Goal: Information Seeking & Learning: Learn about a topic

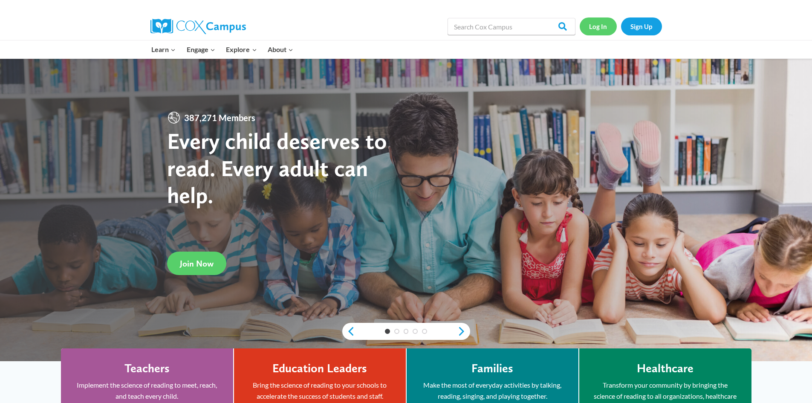
click at [599, 30] on link "Log In" at bounding box center [598, 25] width 37 height 17
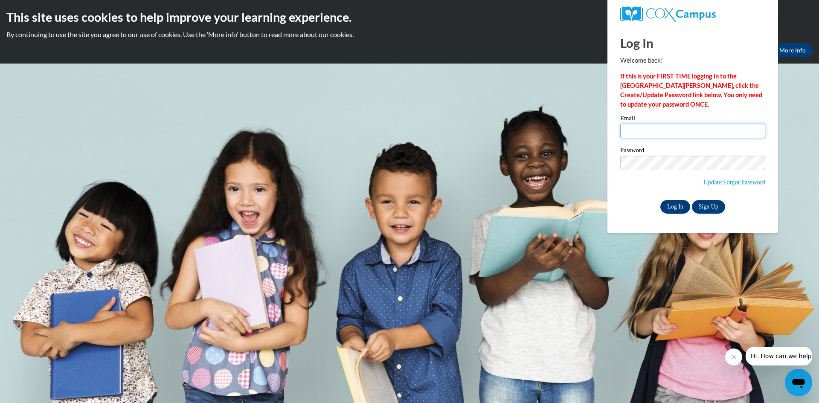
type input "[EMAIL_ADDRESS][DOMAIN_NAME]"
click at [672, 208] on input "Log In" at bounding box center [675, 207] width 30 height 14
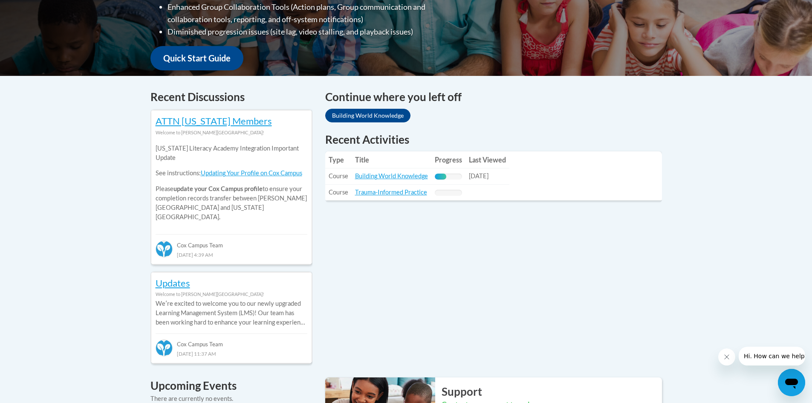
scroll to position [298, 0]
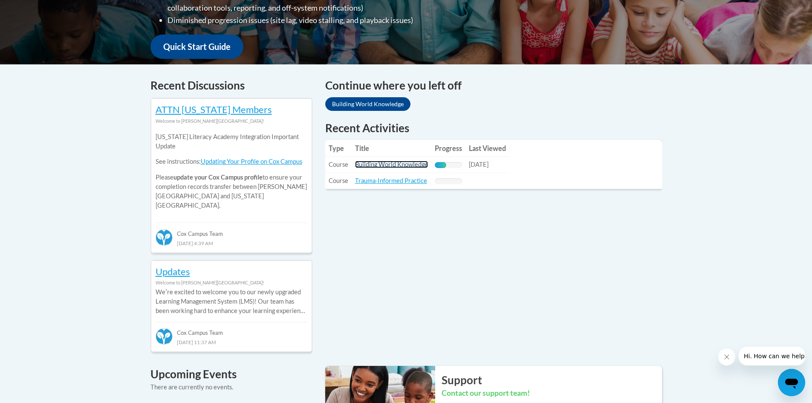
click at [412, 163] on link "Building World Knowledge" at bounding box center [391, 164] width 73 height 7
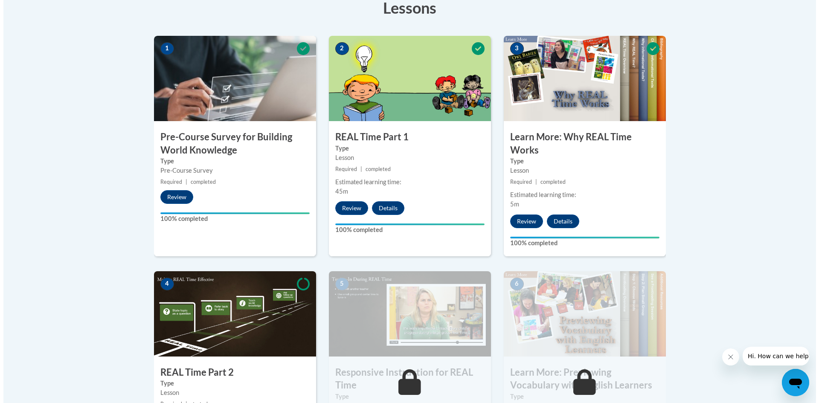
scroll to position [469, 0]
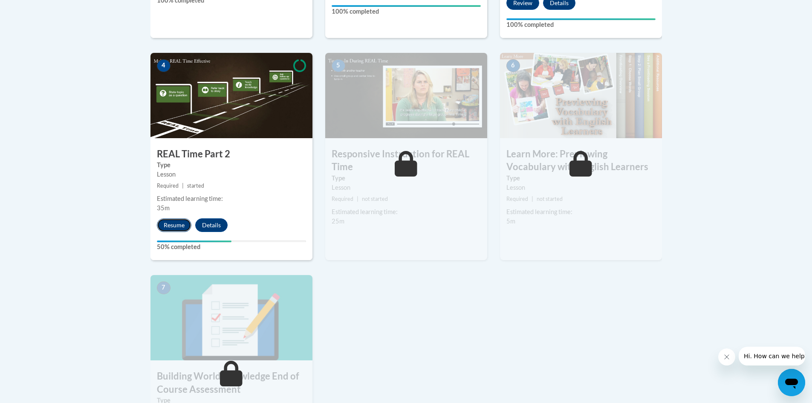
click at [178, 224] on button "Resume" at bounding box center [174, 225] width 35 height 14
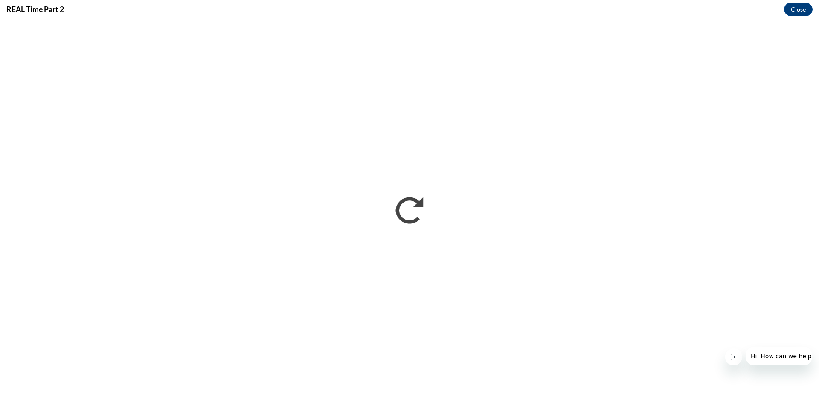
scroll to position [0, 0]
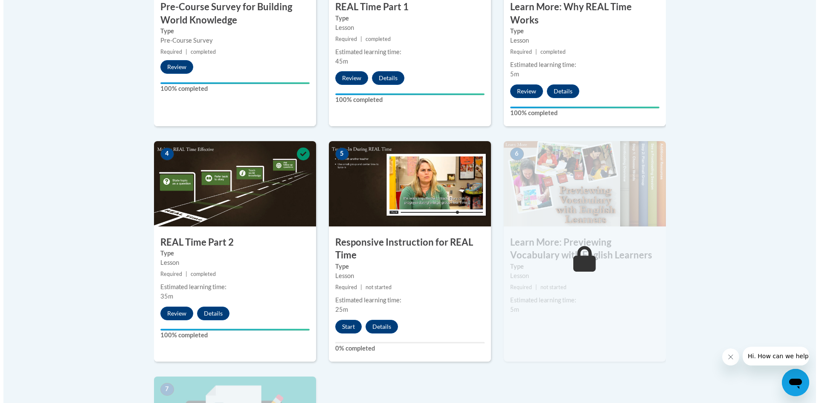
scroll to position [384, 0]
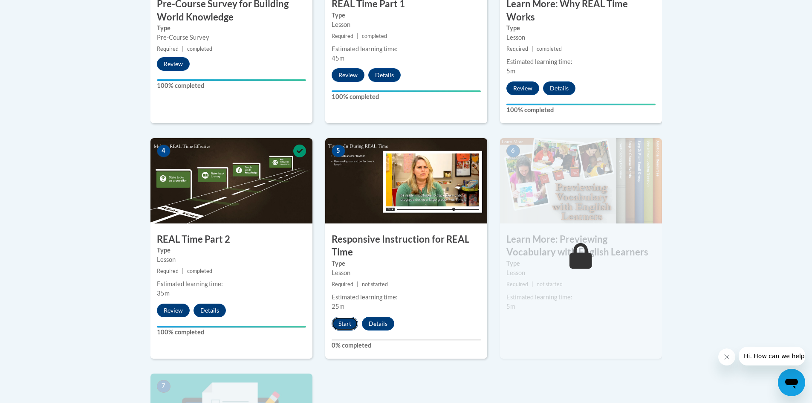
click at [348, 327] on button "Start" at bounding box center [345, 324] width 26 height 14
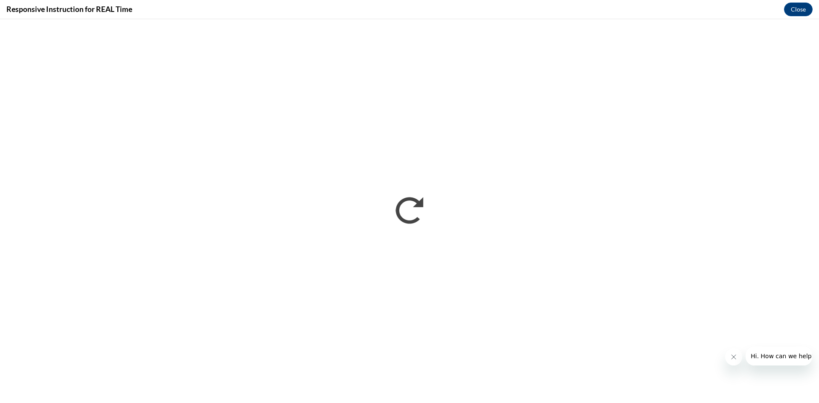
scroll to position [0, 0]
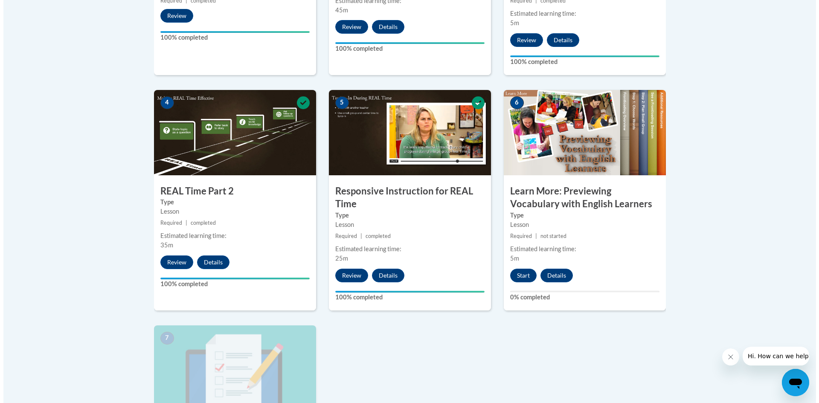
scroll to position [426, 0]
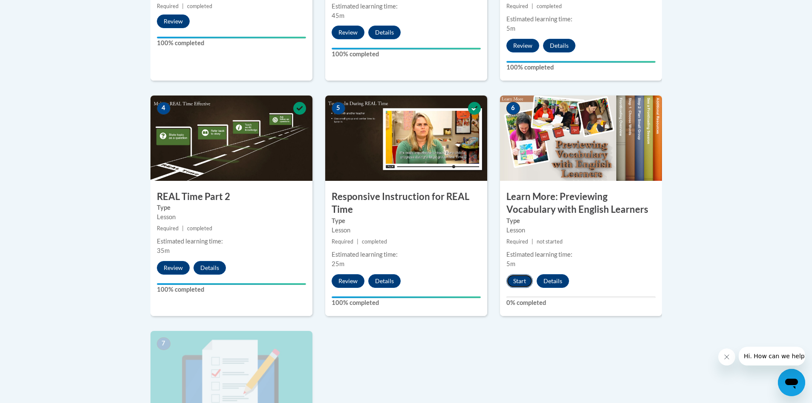
click at [519, 282] on button "Start" at bounding box center [519, 281] width 26 height 14
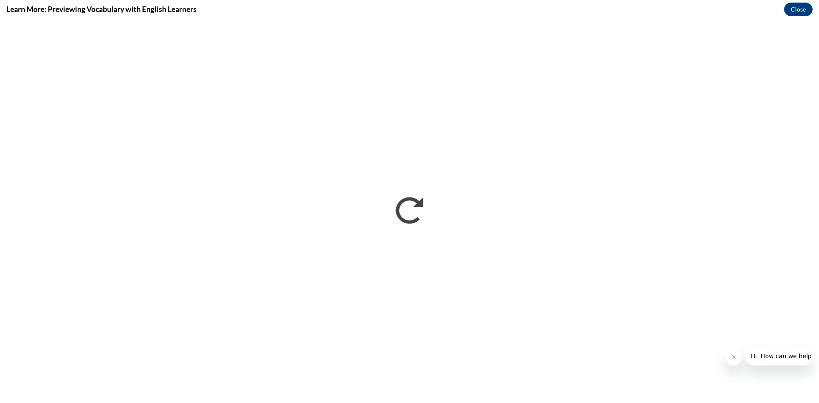
scroll to position [0, 0]
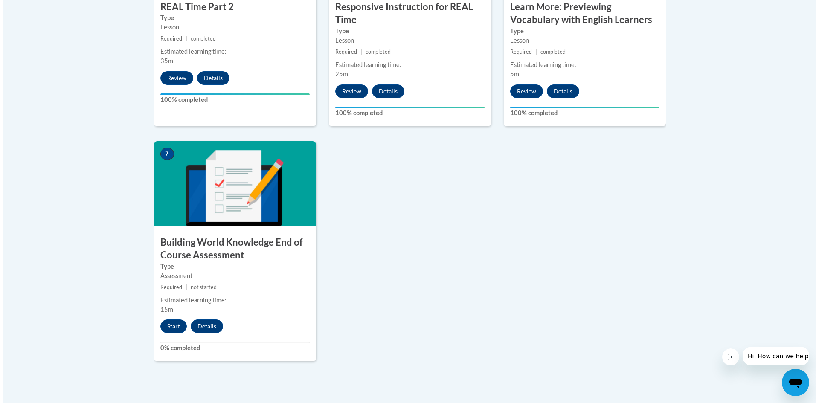
scroll to position [639, 0]
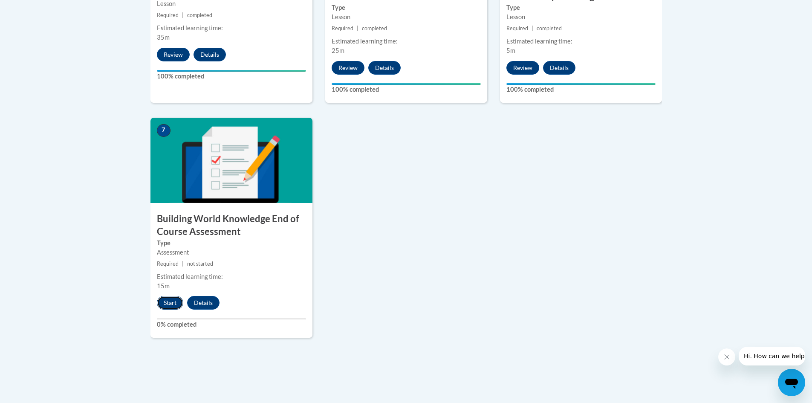
click at [168, 304] on button "Start" at bounding box center [170, 303] width 26 height 14
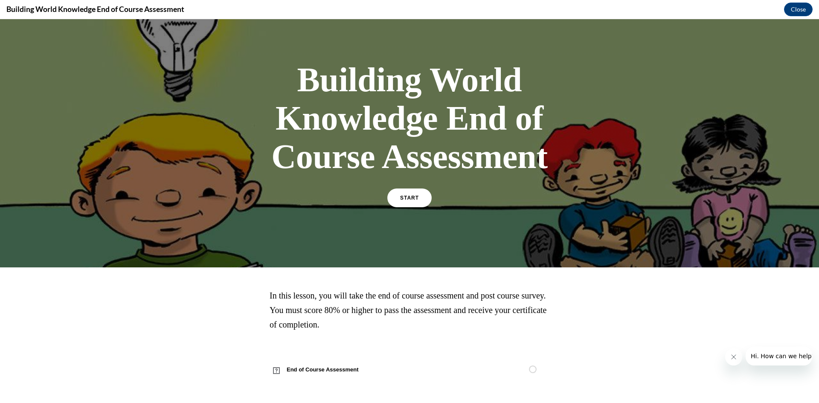
scroll to position [0, 0]
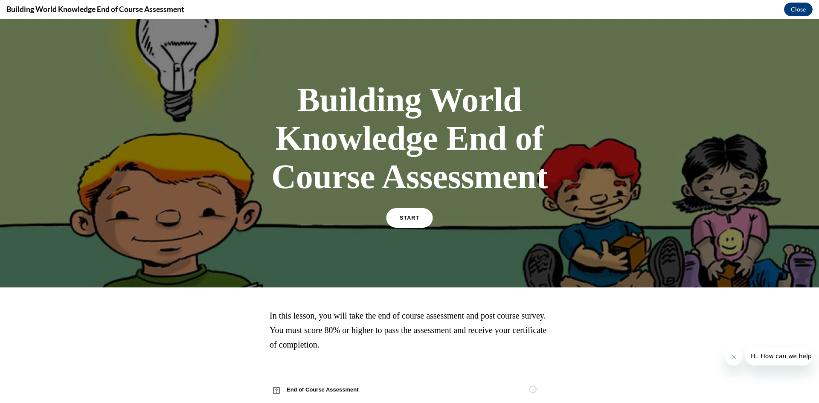
click at [405, 214] on link "START" at bounding box center [409, 218] width 46 height 20
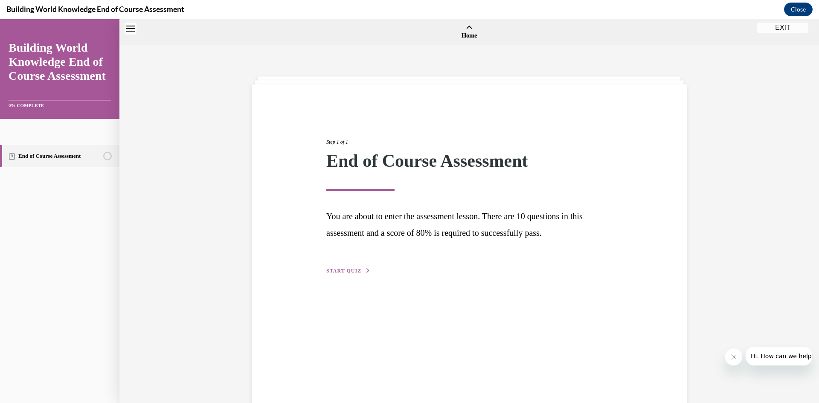
scroll to position [26, 0]
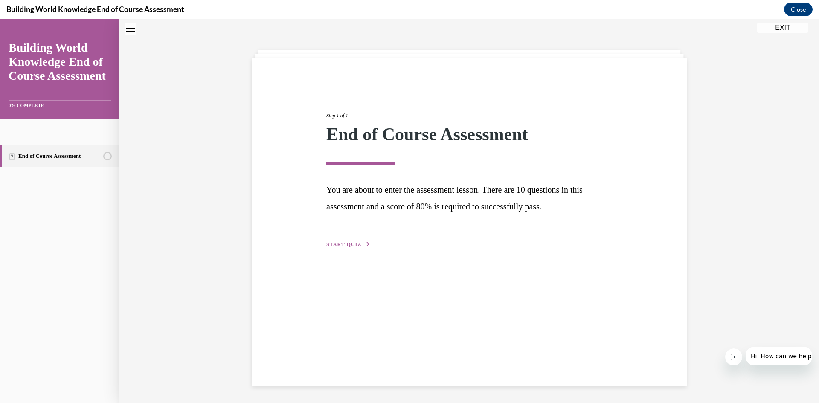
click at [340, 244] on span "START QUIZ" at bounding box center [343, 244] width 35 height 6
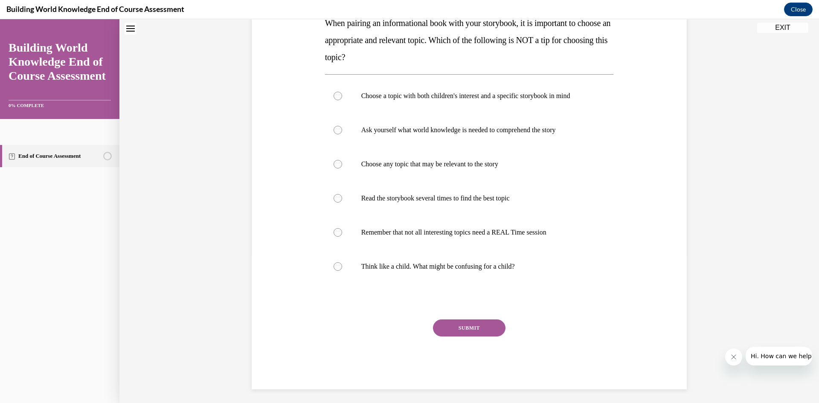
scroll to position [151, 0]
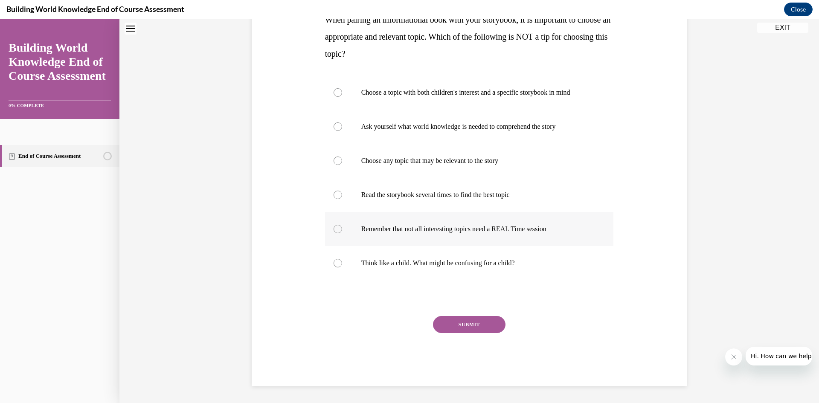
click at [333, 229] on div at bounding box center [337, 229] width 9 height 9
click at [333, 229] on input "Remember that not all interesting topics need a REAL Time session" at bounding box center [337, 229] width 9 height 9
radio input "true"
click at [459, 323] on button "SUBMIT" at bounding box center [469, 324] width 72 height 17
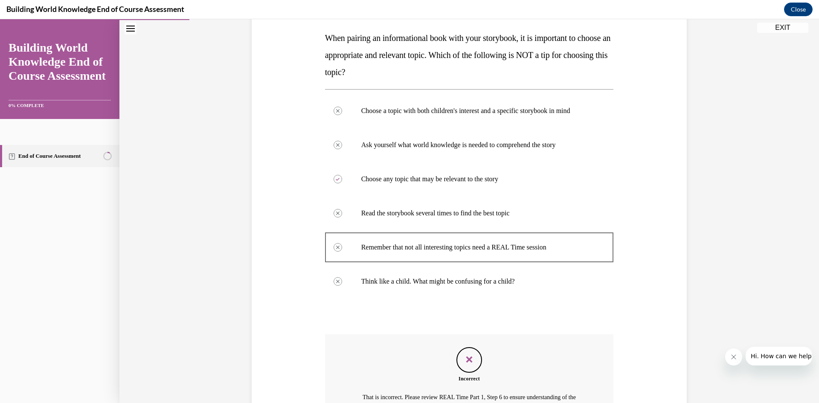
scroll to position [103, 0]
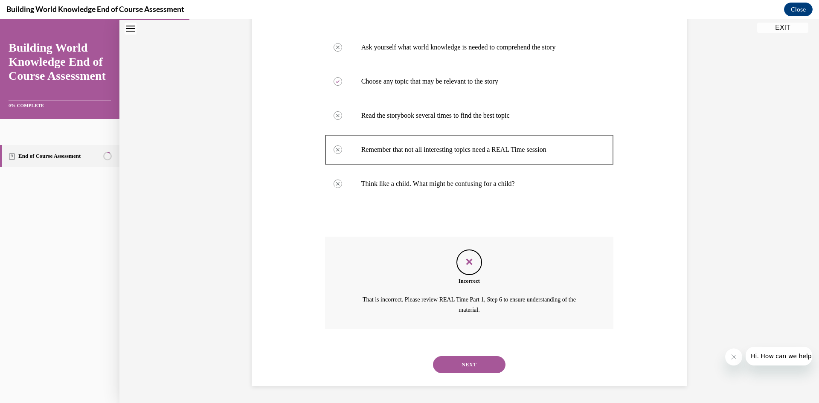
click at [483, 370] on button "NEXT" at bounding box center [469, 364] width 72 height 17
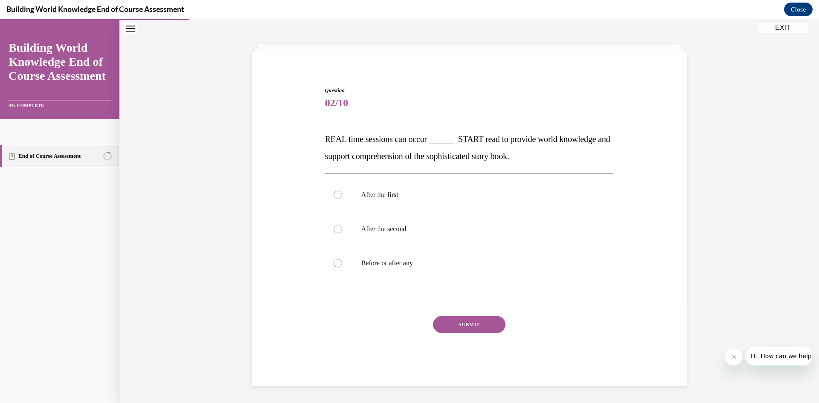
scroll to position [32, 0]
click at [326, 191] on label "After the first" at bounding box center [469, 195] width 289 height 34
click at [333, 191] on input "After the first" at bounding box center [337, 195] width 9 height 9
radio input "true"
click at [475, 323] on button "SUBMIT" at bounding box center [469, 324] width 72 height 17
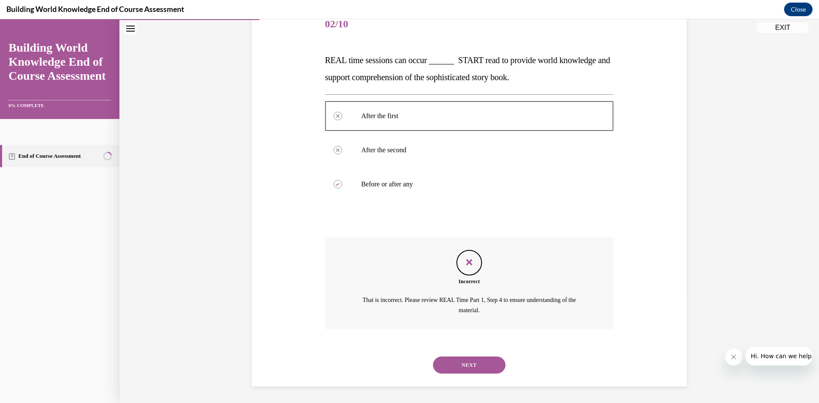
scroll to position [111, 0]
click at [478, 369] on button "NEXT" at bounding box center [469, 364] width 72 height 17
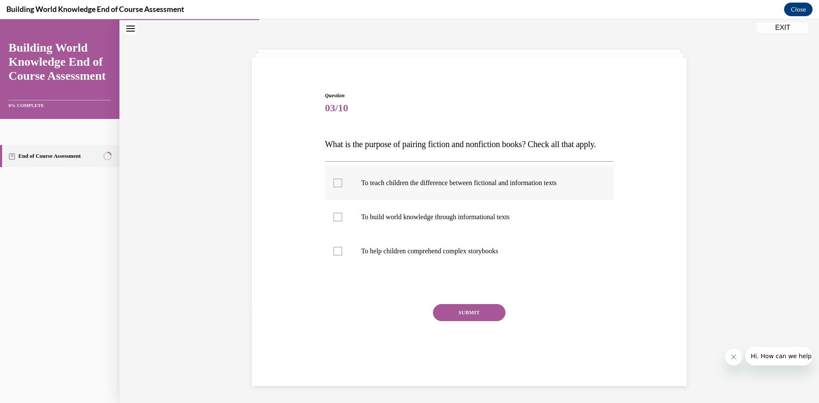
click at [337, 187] on div at bounding box center [337, 183] width 9 height 9
click at [337, 187] on input "To teach children the difference between fictional and information texts" at bounding box center [337, 183] width 9 height 9
checkbox input "true"
click at [469, 319] on button "SUBMIT" at bounding box center [469, 312] width 72 height 17
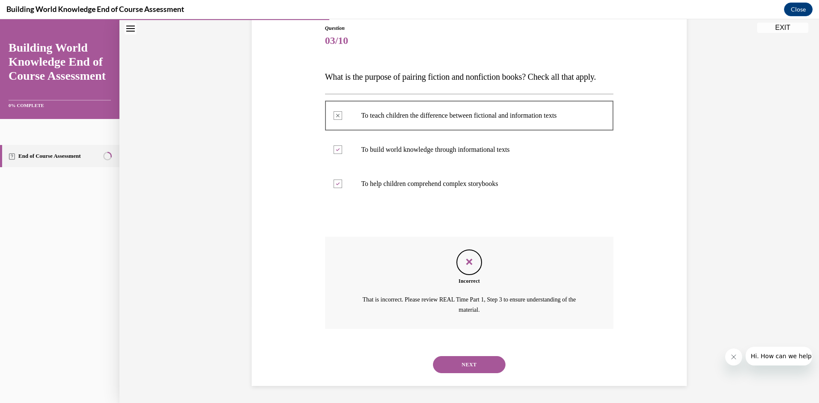
scroll to position [111, 0]
click at [463, 371] on button "NEXT" at bounding box center [469, 364] width 72 height 17
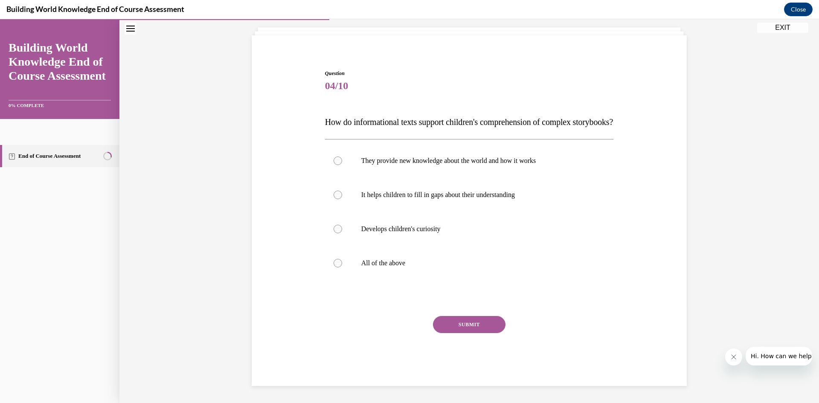
scroll to position [66, 0]
click at [337, 264] on div at bounding box center [337, 263] width 9 height 9
click at [337, 264] on input "All of the above" at bounding box center [337, 263] width 9 height 9
radio input "true"
click at [465, 324] on button "SUBMIT" at bounding box center [469, 324] width 72 height 17
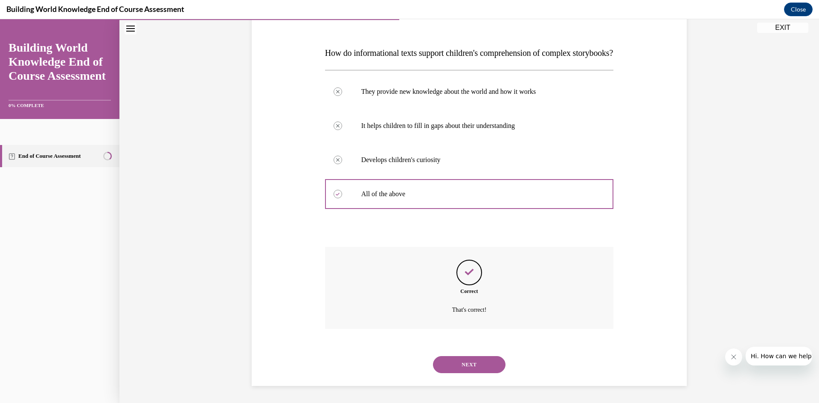
scroll to position [135, 0]
click at [477, 363] on button "NEXT" at bounding box center [469, 364] width 72 height 17
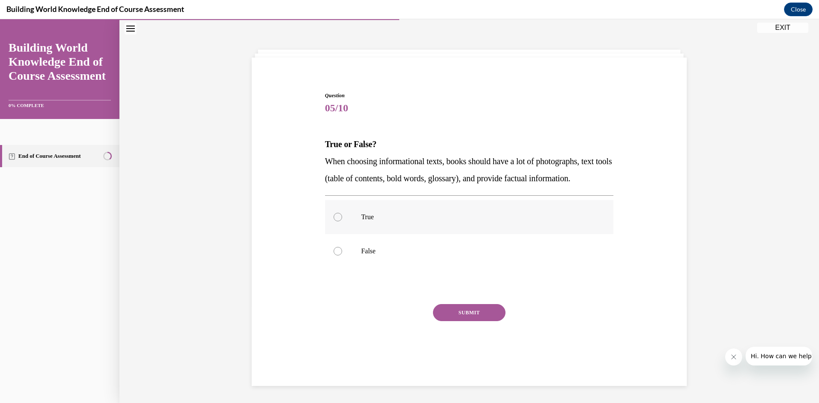
click at [335, 221] on div at bounding box center [337, 217] width 9 height 9
click at [335, 221] on input "True" at bounding box center [337, 217] width 9 height 9
radio input "true"
click at [459, 321] on button "SUBMIT" at bounding box center [469, 312] width 72 height 17
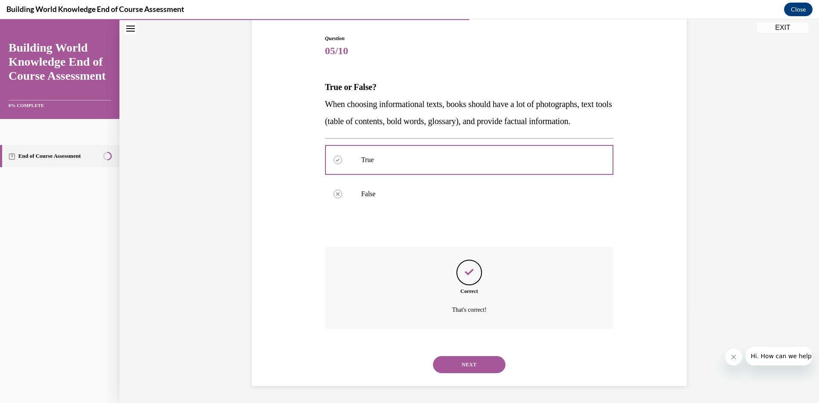
scroll to position [101, 0]
click at [468, 361] on button "NEXT" at bounding box center [469, 364] width 72 height 17
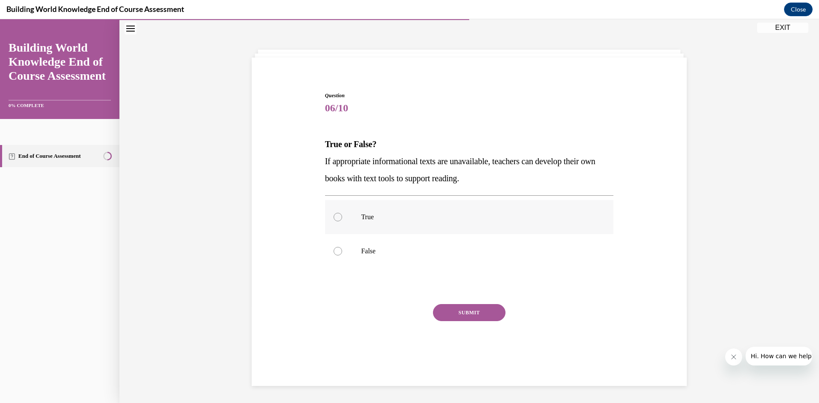
click at [337, 219] on div at bounding box center [337, 217] width 9 height 9
click at [337, 219] on input "True" at bounding box center [337, 217] width 9 height 9
radio input "true"
click at [467, 308] on button "SUBMIT" at bounding box center [469, 312] width 72 height 17
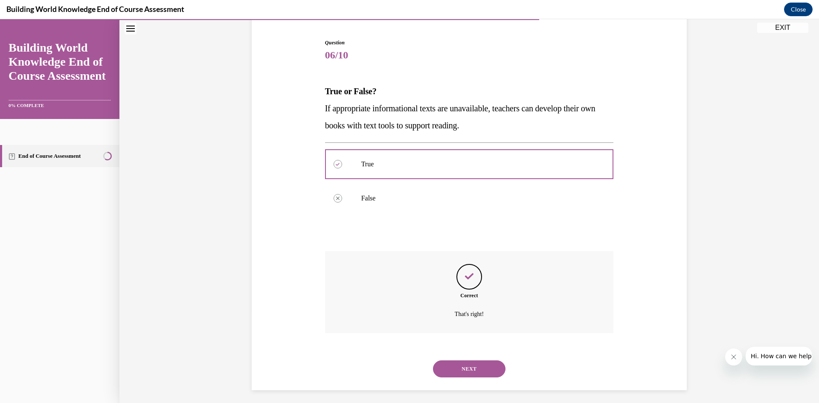
scroll to position [84, 0]
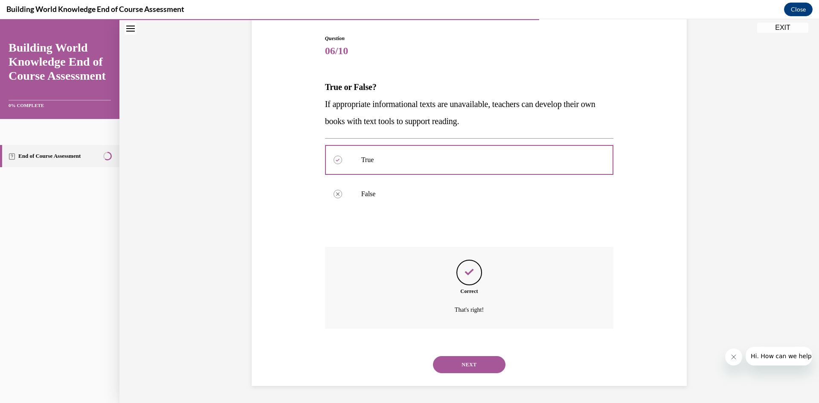
click at [450, 365] on button "NEXT" at bounding box center [469, 364] width 72 height 17
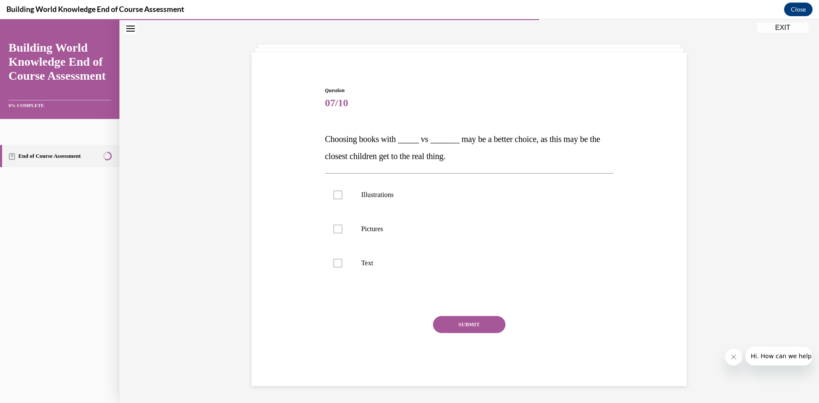
scroll to position [32, 0]
click at [336, 229] on div at bounding box center [337, 229] width 9 height 9
click at [336, 229] on input "Pictures" at bounding box center [337, 229] width 9 height 9
checkbox input "true"
click at [333, 263] on div at bounding box center [337, 263] width 9 height 9
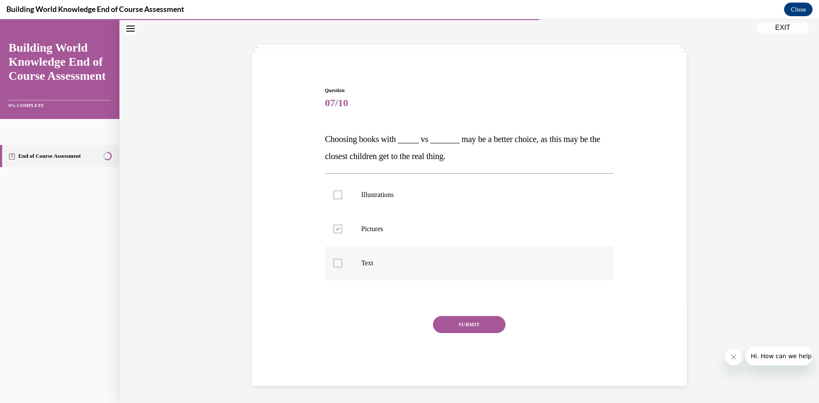
click at [333, 263] on input "Text" at bounding box center [337, 263] width 9 height 9
checkbox input "true"
click at [474, 327] on button "SUBMIT" at bounding box center [469, 324] width 72 height 17
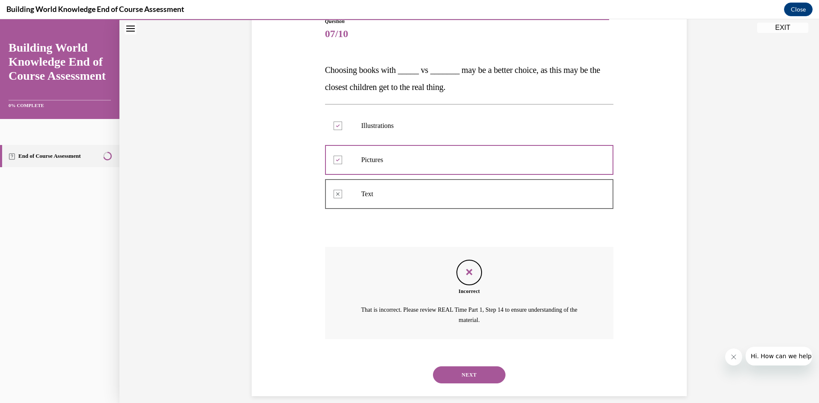
scroll to position [111, 0]
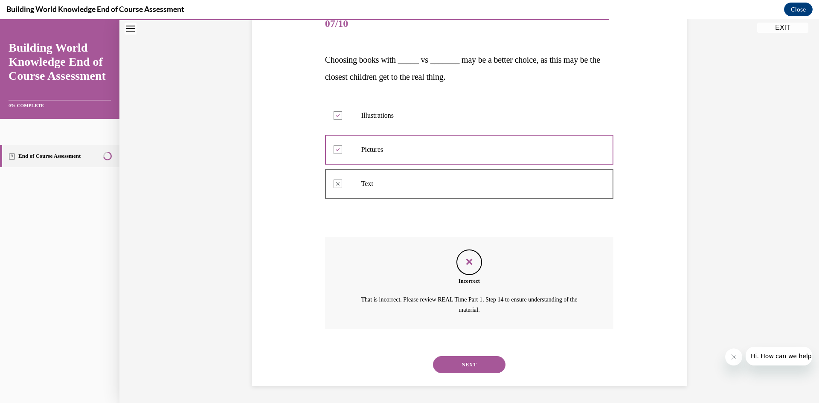
click at [433, 356] on button "NEXT" at bounding box center [469, 364] width 72 height 17
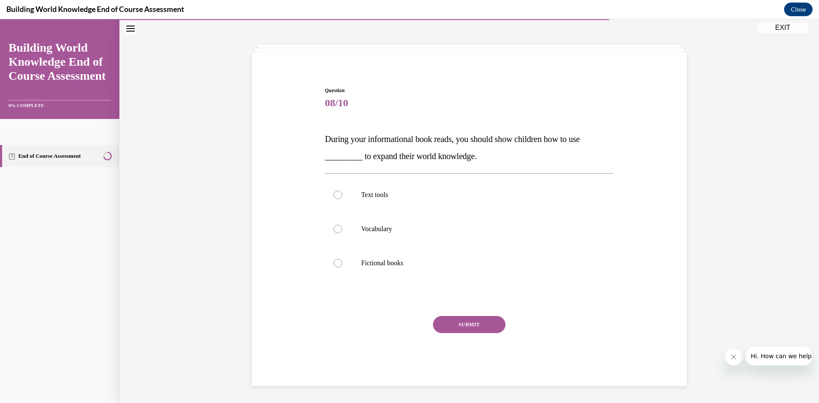
scroll to position [32, 0]
click at [334, 229] on div at bounding box center [337, 229] width 9 height 9
click at [334, 229] on input "Vocabulary" at bounding box center [337, 229] width 9 height 9
radio input "true"
click at [481, 323] on button "SUBMIT" at bounding box center [469, 324] width 72 height 17
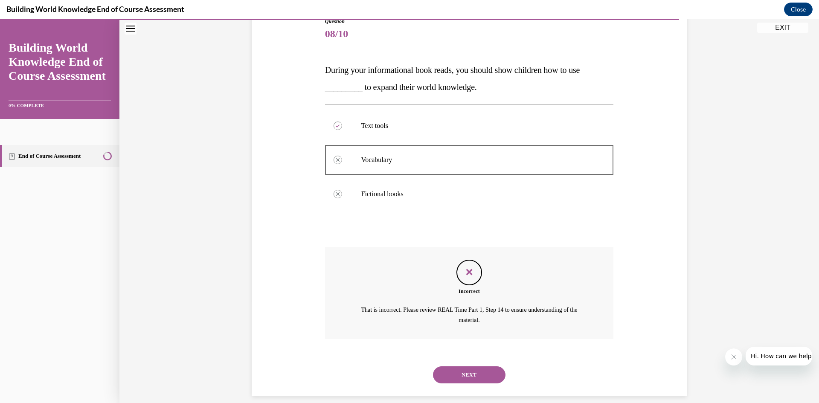
scroll to position [111, 0]
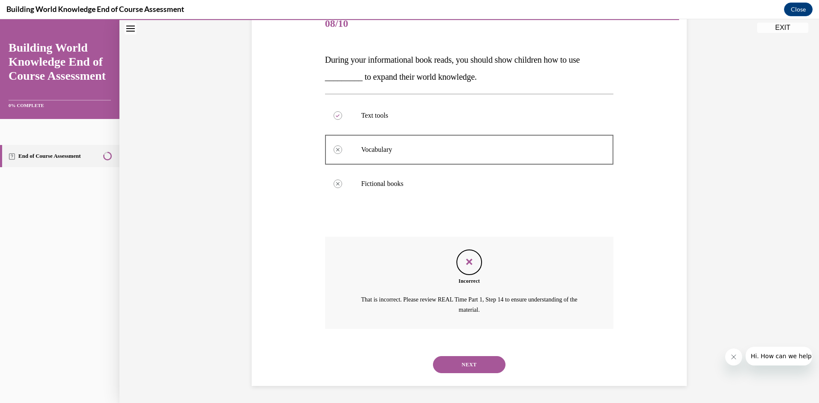
click at [485, 369] on button "NEXT" at bounding box center [469, 364] width 72 height 17
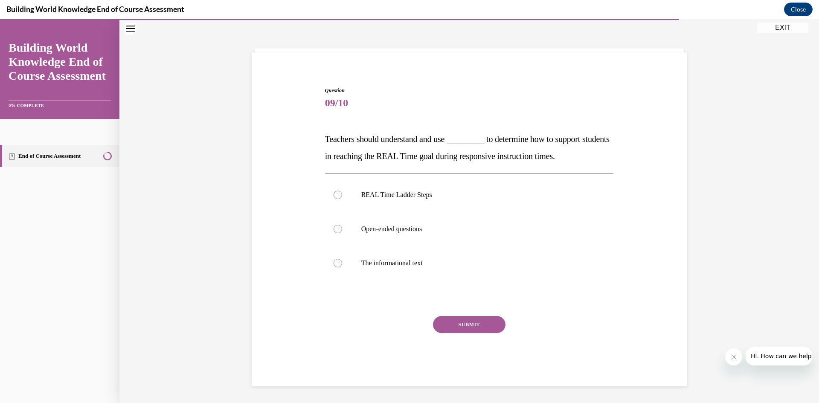
scroll to position [32, 0]
click at [334, 195] on div at bounding box center [337, 195] width 9 height 9
click at [334, 195] on input "REAL Time Ladder Steps" at bounding box center [337, 195] width 9 height 9
radio input "true"
click at [477, 321] on button "SUBMIT" at bounding box center [469, 324] width 72 height 17
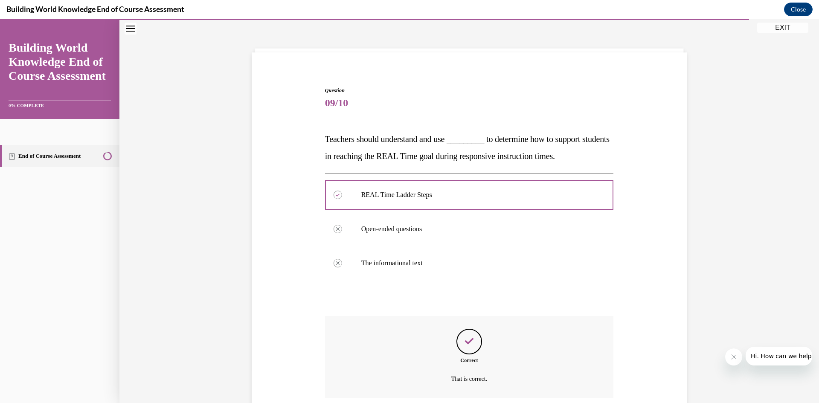
scroll to position [101, 0]
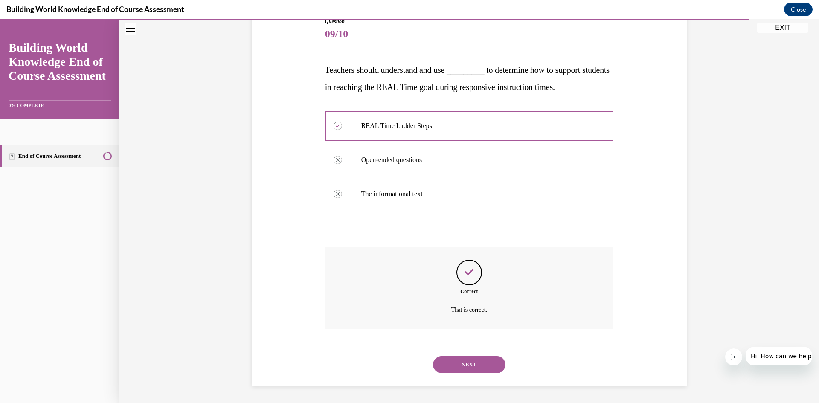
click at [469, 364] on button "NEXT" at bounding box center [469, 364] width 72 height 17
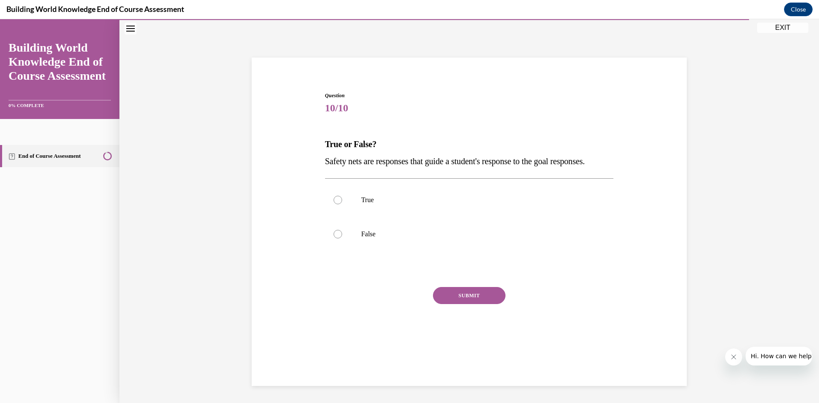
scroll to position [27, 0]
click at [334, 238] on div at bounding box center [337, 234] width 9 height 9
click at [334, 238] on input "False" at bounding box center [337, 234] width 9 height 9
radio input "true"
click at [336, 204] on div at bounding box center [337, 200] width 9 height 9
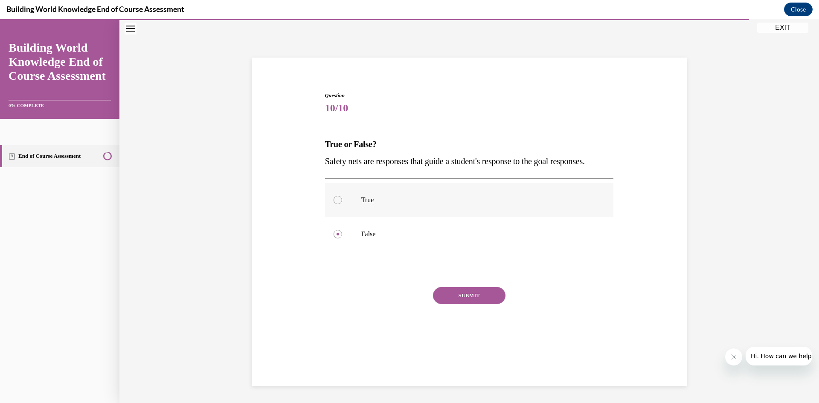
click at [336, 204] on input "True" at bounding box center [337, 200] width 9 height 9
radio input "true"
click at [336, 238] on div at bounding box center [337, 234] width 9 height 9
click at [336, 238] on input "False" at bounding box center [337, 234] width 9 height 9
radio input "true"
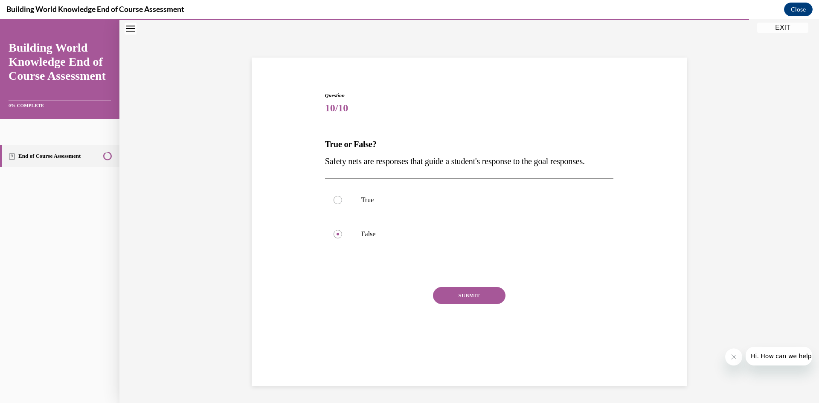
click at [467, 304] on button "SUBMIT" at bounding box center [469, 295] width 72 height 17
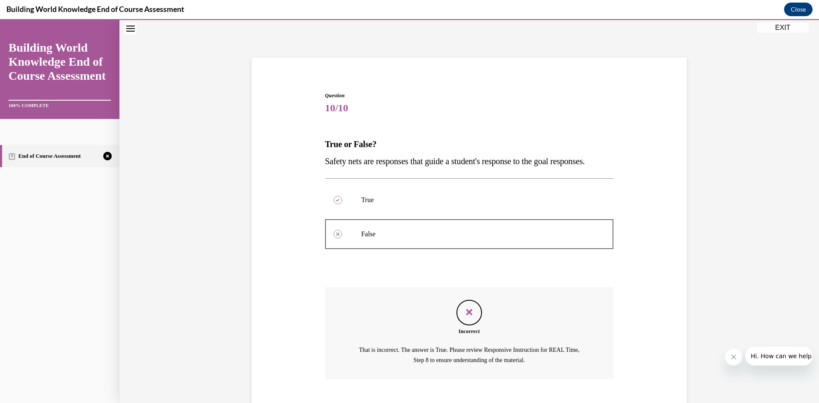
scroll to position [94, 0]
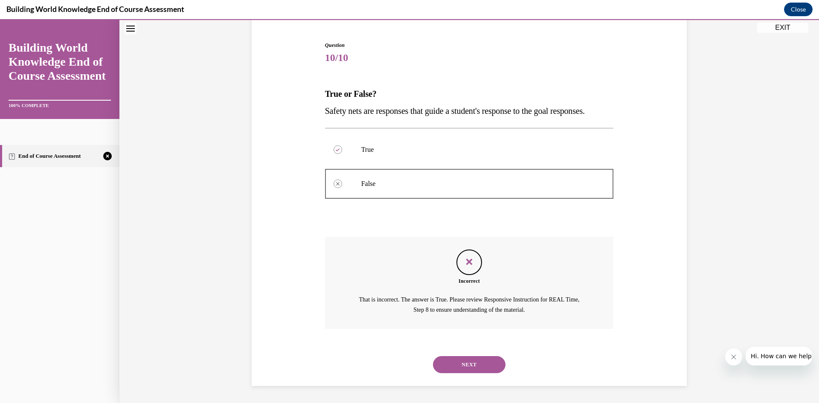
click at [433, 356] on button "NEXT" at bounding box center [469, 364] width 72 height 17
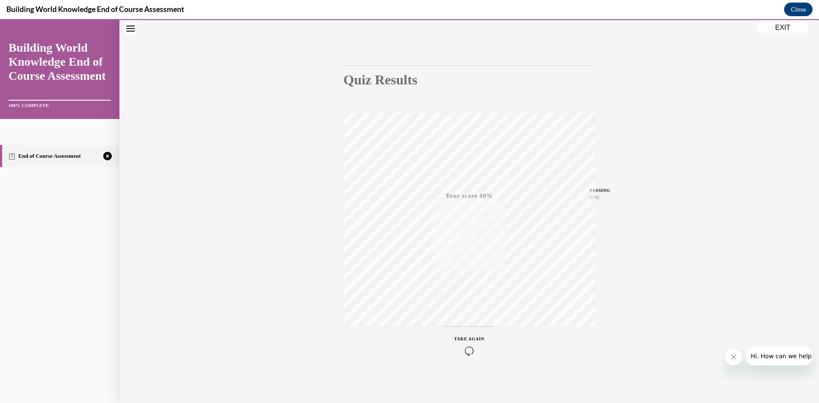
click at [469, 347] on icon "button" at bounding box center [469, 350] width 30 height 9
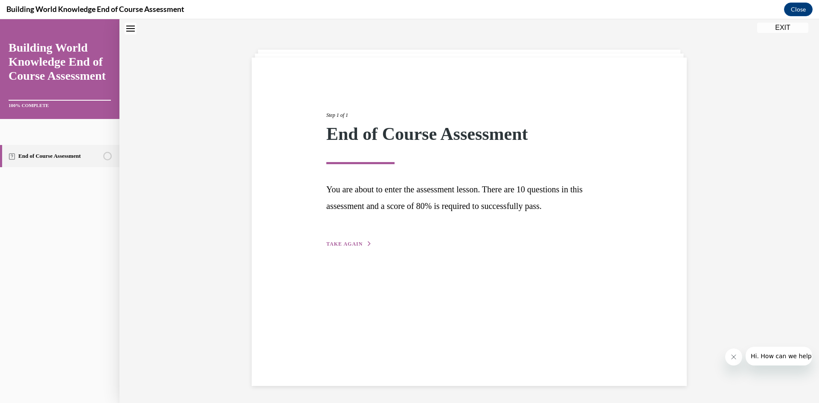
scroll to position [27, 0]
click at [340, 241] on span "TAKE AGAIN" at bounding box center [344, 244] width 36 height 6
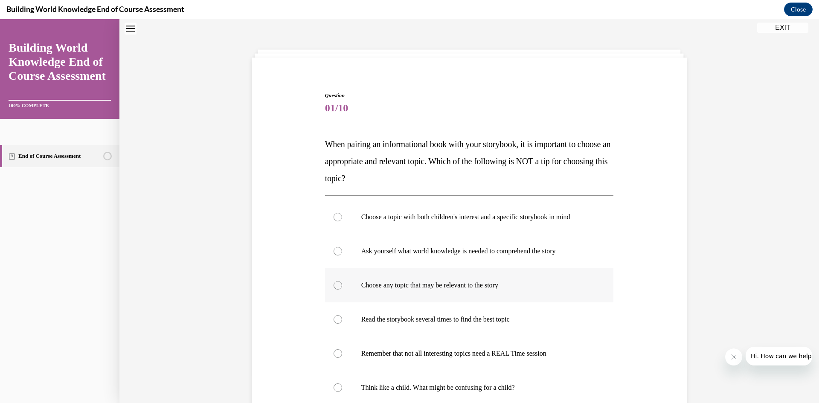
click at [334, 286] on div at bounding box center [337, 285] width 9 height 9
click at [334, 286] on input "Choose any topic that may be relevant to the story" at bounding box center [337, 285] width 9 height 9
radio input "true"
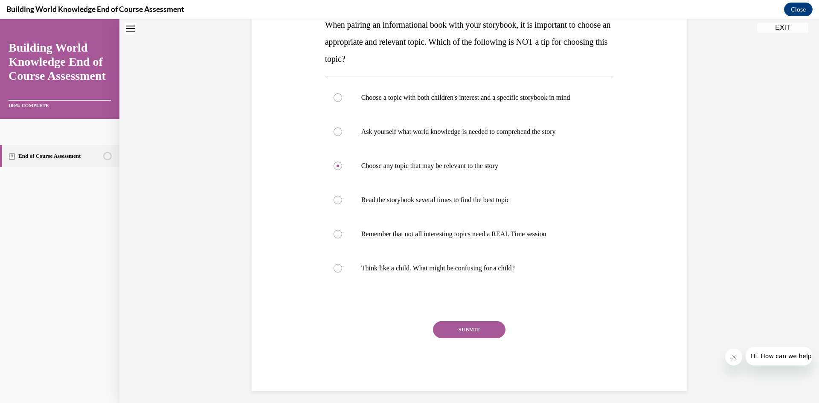
scroll to position [151, 0]
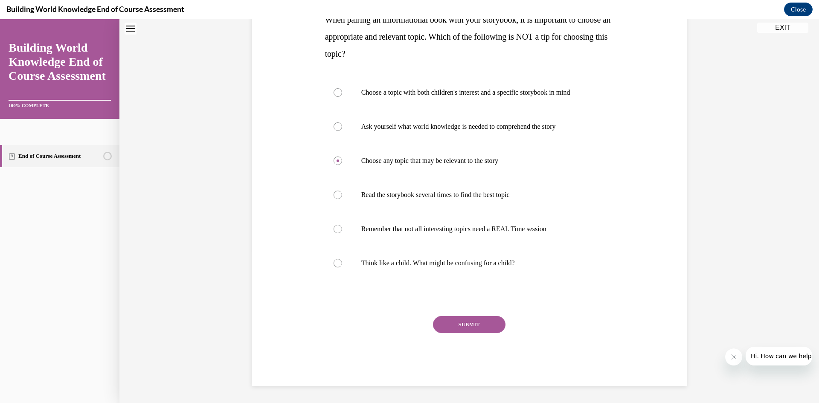
click at [469, 323] on button "SUBMIT" at bounding box center [469, 324] width 72 height 17
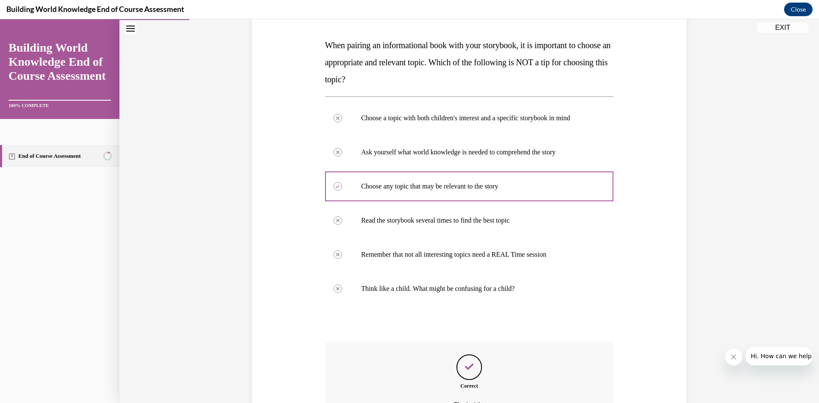
scroll to position [220, 0]
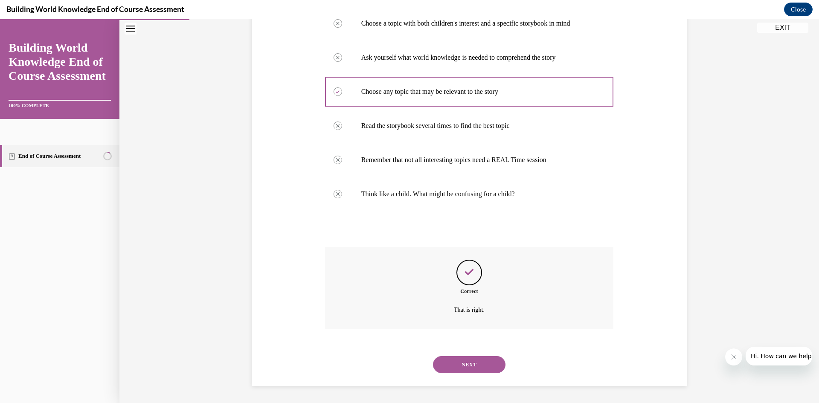
click at [461, 363] on button "NEXT" at bounding box center [469, 364] width 72 height 17
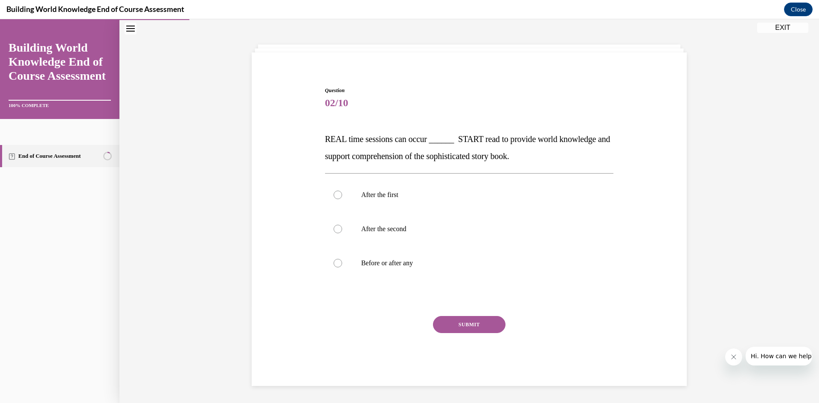
scroll to position [32, 0]
click at [333, 261] on div at bounding box center [337, 263] width 9 height 9
click at [333, 261] on input "Before or after any" at bounding box center [337, 263] width 9 height 9
radio input "true"
click at [485, 328] on button "SUBMIT" at bounding box center [469, 324] width 72 height 17
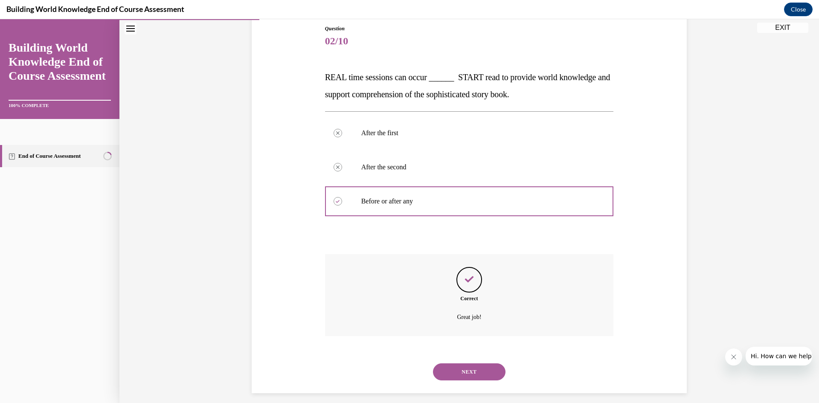
scroll to position [101, 0]
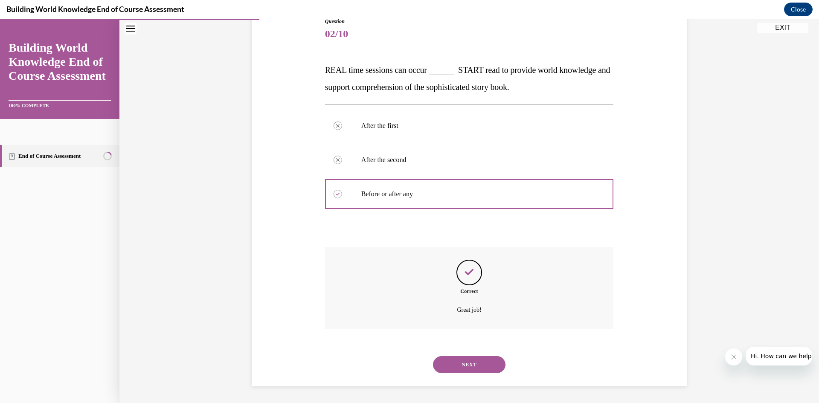
click at [472, 363] on button "NEXT" at bounding box center [469, 364] width 72 height 17
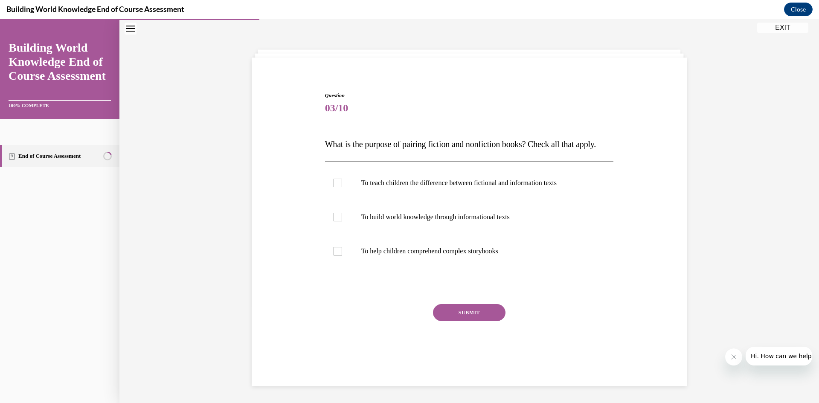
scroll to position [32, 0]
click at [333, 221] on div at bounding box center [337, 217] width 9 height 9
click at [333, 221] on input "To build world knowledge through informational texts" at bounding box center [337, 217] width 9 height 9
checkbox input "true"
click at [336, 255] on div at bounding box center [337, 251] width 9 height 9
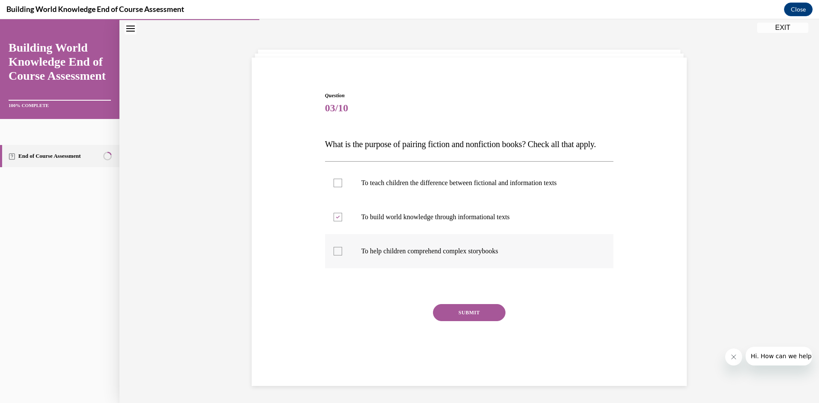
click at [336, 255] on input "To help children comprehend complex storybooks" at bounding box center [337, 251] width 9 height 9
checkbox input "true"
click at [463, 321] on button "SUBMIT" at bounding box center [469, 312] width 72 height 17
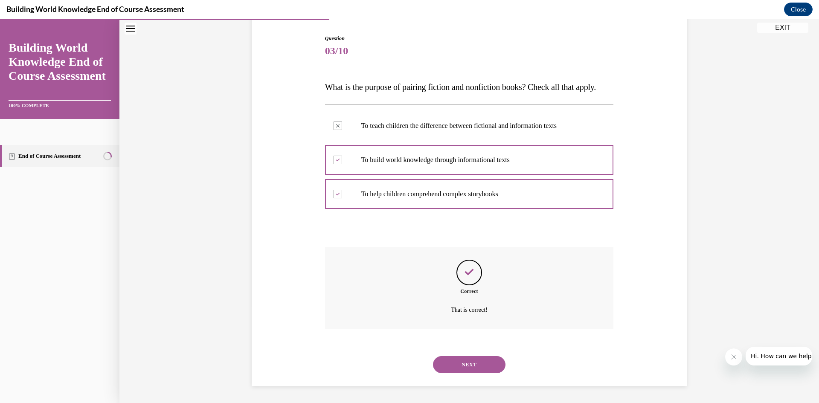
scroll to position [101, 0]
click at [463, 363] on button "NEXT" at bounding box center [469, 364] width 72 height 17
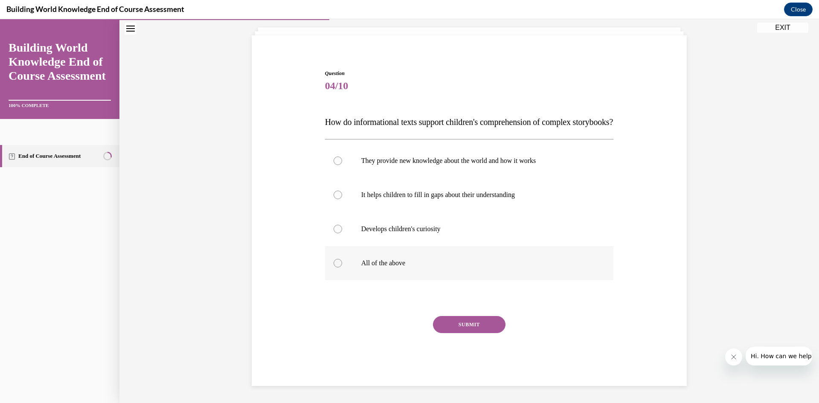
click at [336, 262] on div at bounding box center [337, 263] width 9 height 9
click at [336, 262] on input "All of the above" at bounding box center [337, 263] width 9 height 9
radio input "true"
click at [463, 321] on button "SUBMIT" at bounding box center [469, 324] width 72 height 17
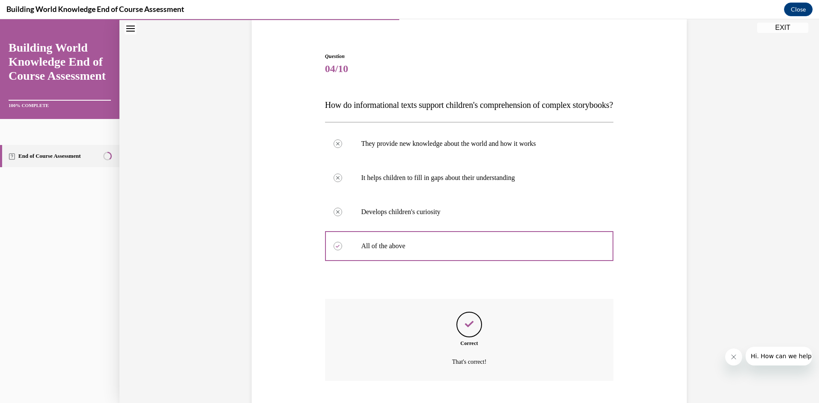
scroll to position [135, 0]
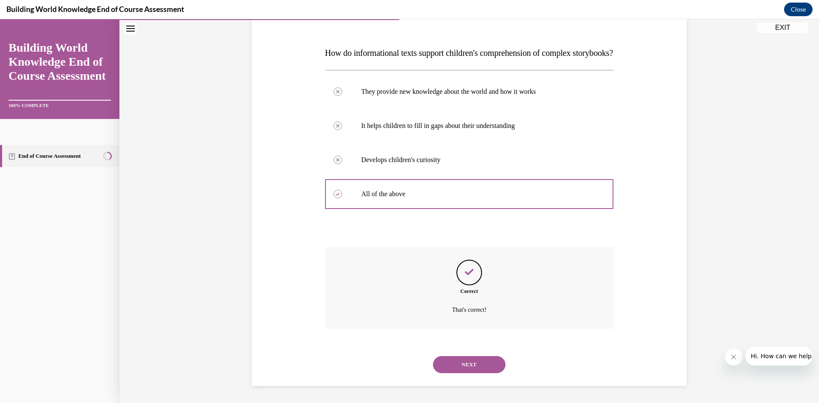
click at [468, 363] on button "NEXT" at bounding box center [469, 364] width 72 height 17
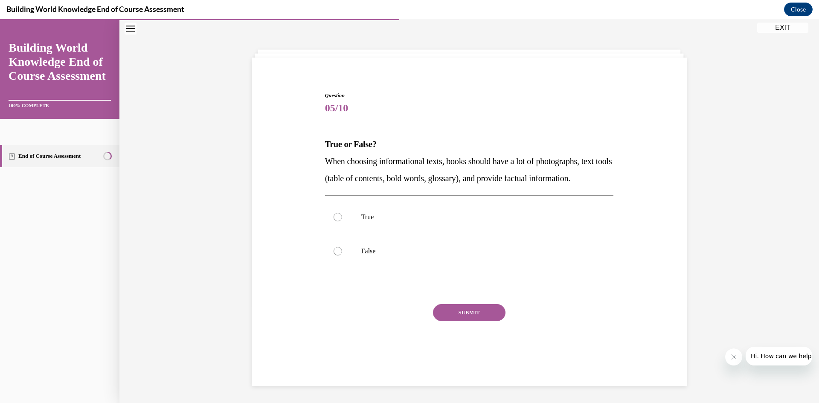
scroll to position [32, 0]
click at [333, 221] on div at bounding box center [337, 217] width 9 height 9
click at [333, 221] on input "True" at bounding box center [337, 217] width 9 height 9
radio input "true"
click at [460, 321] on button "SUBMIT" at bounding box center [469, 312] width 72 height 17
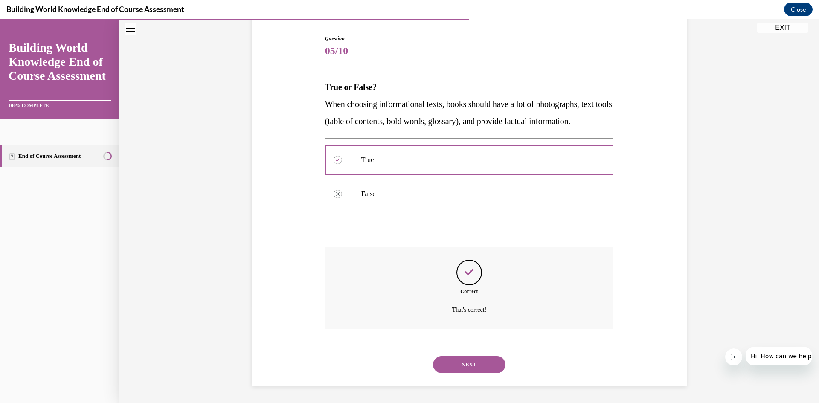
scroll to position [101, 0]
click at [472, 362] on button "NEXT" at bounding box center [469, 364] width 72 height 17
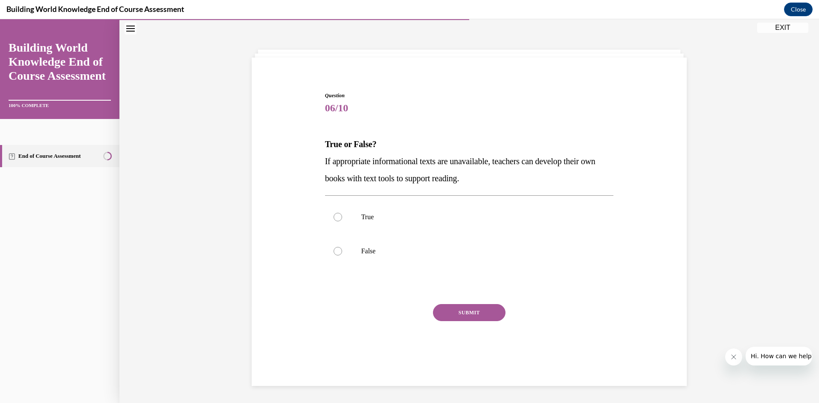
scroll to position [27, 0]
click at [336, 216] on div at bounding box center [337, 217] width 9 height 9
click at [336, 216] on input "True" at bounding box center [337, 217] width 9 height 9
radio input "true"
click at [471, 310] on button "SUBMIT" at bounding box center [469, 312] width 72 height 17
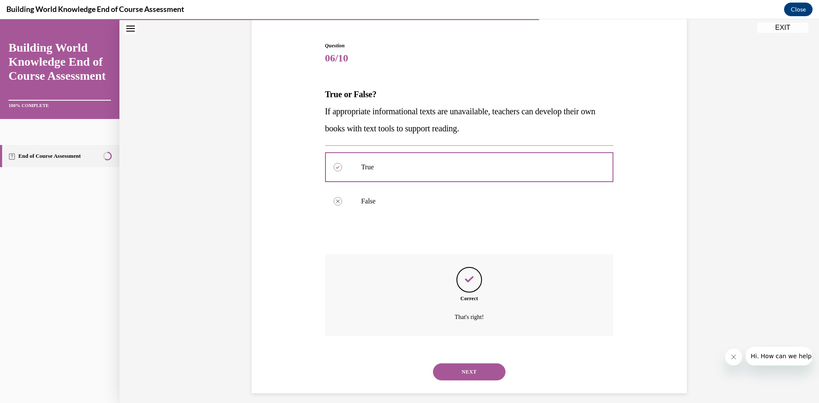
scroll to position [84, 0]
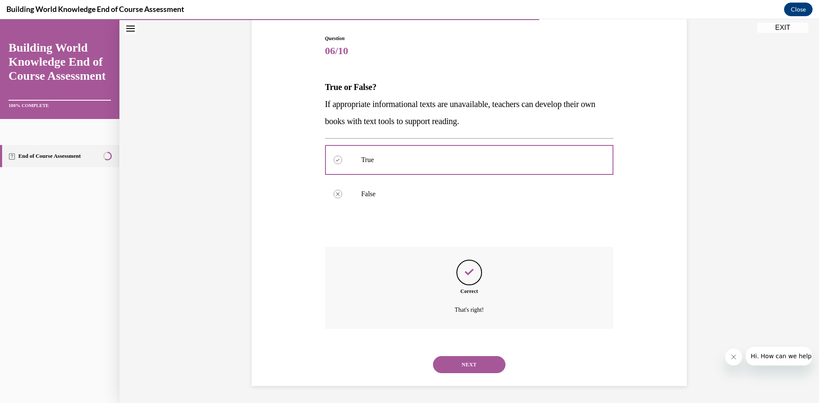
click at [474, 364] on button "NEXT" at bounding box center [469, 364] width 72 height 17
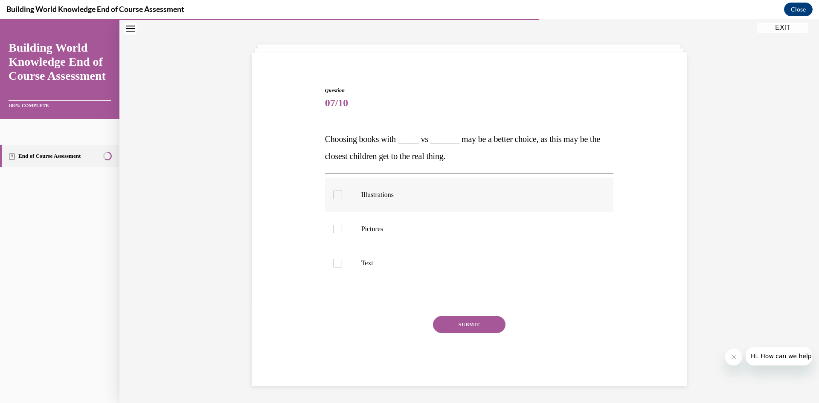
click at [333, 193] on div at bounding box center [337, 195] width 9 height 9
click at [333, 193] on input "Illustrations" at bounding box center [337, 195] width 9 height 9
checkbox input "true"
click at [336, 227] on div at bounding box center [337, 229] width 9 height 9
click at [336, 227] on input "Pictures" at bounding box center [337, 229] width 9 height 9
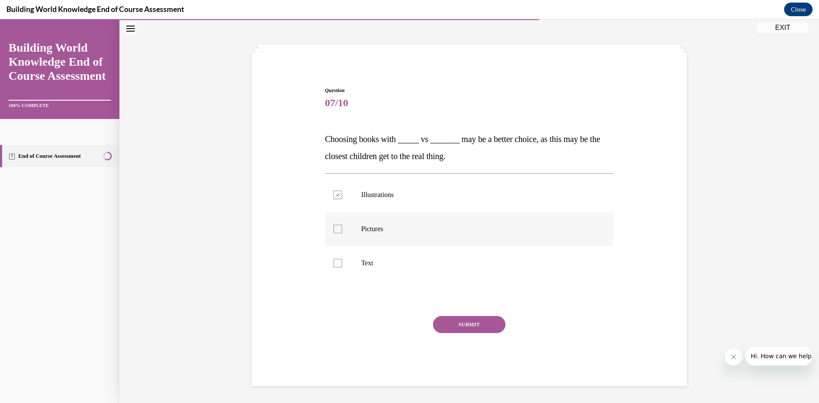
checkbox input "true"
click at [468, 327] on button "SUBMIT" at bounding box center [469, 324] width 72 height 17
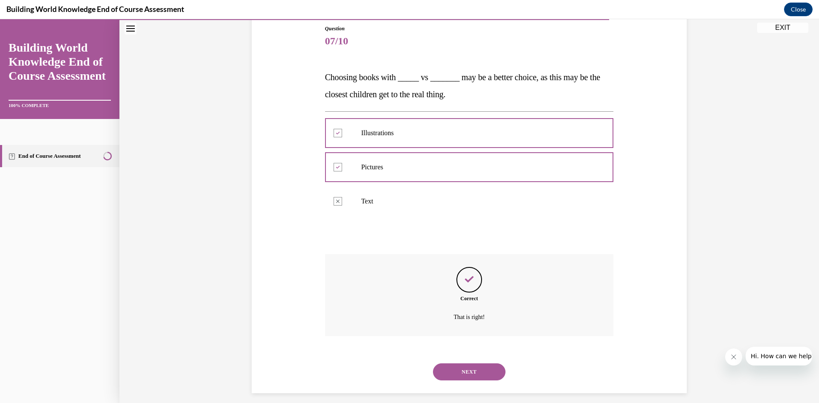
scroll to position [101, 0]
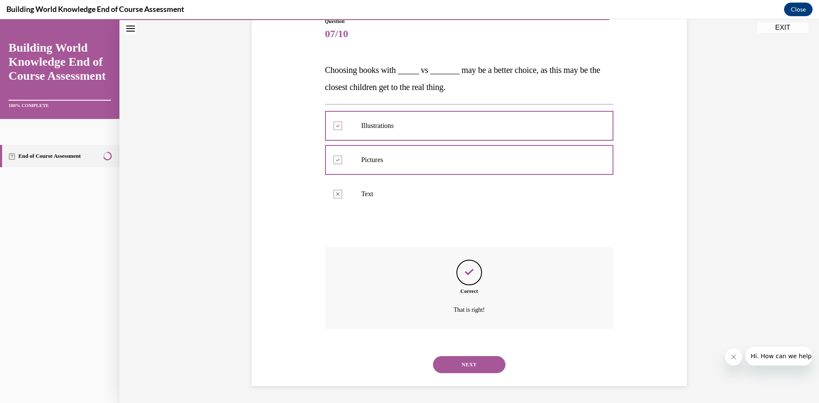
click at [481, 363] on button "NEXT" at bounding box center [469, 364] width 72 height 17
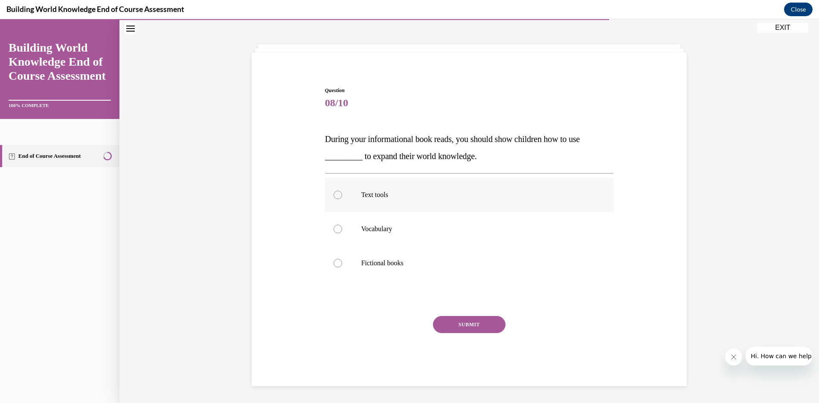
click at [333, 197] on div at bounding box center [337, 195] width 9 height 9
click at [333, 197] on input "Text tools" at bounding box center [337, 195] width 9 height 9
radio input "true"
click at [470, 325] on button "SUBMIT" at bounding box center [469, 324] width 72 height 17
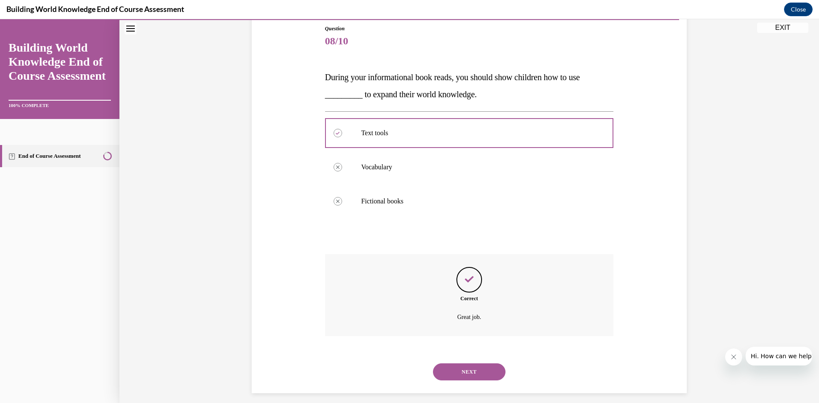
scroll to position [101, 0]
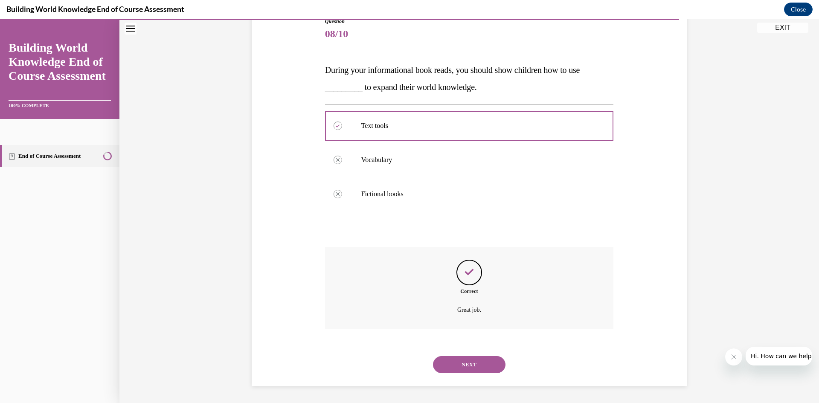
click at [475, 365] on button "NEXT" at bounding box center [469, 364] width 72 height 17
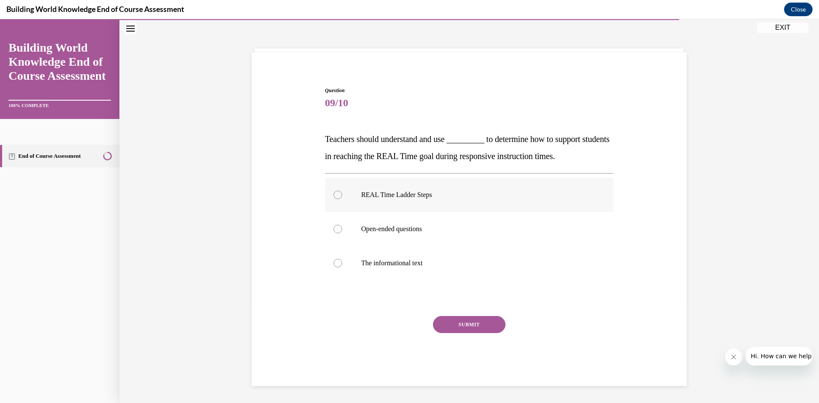
click at [333, 193] on div at bounding box center [337, 195] width 9 height 9
click at [333, 193] on input "REAL Time Ladder Steps" at bounding box center [337, 195] width 9 height 9
radio input "true"
click at [466, 323] on button "SUBMIT" at bounding box center [469, 324] width 72 height 17
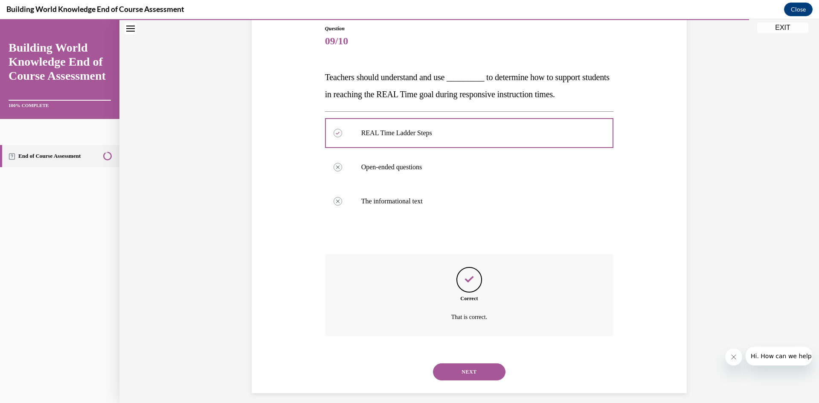
scroll to position [101, 0]
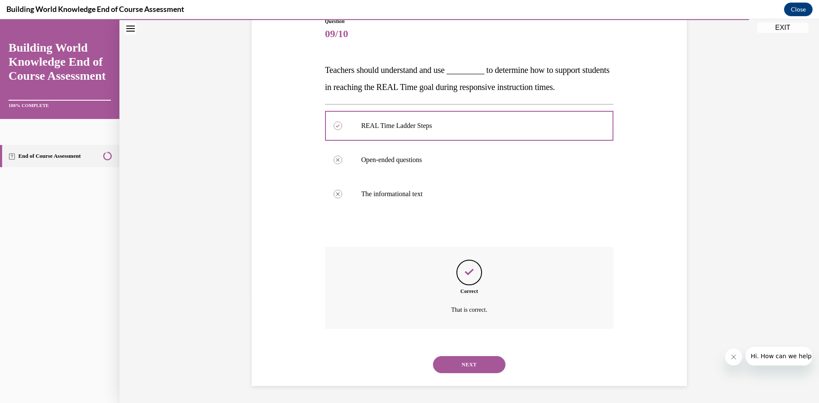
click at [481, 366] on button "NEXT" at bounding box center [469, 364] width 72 height 17
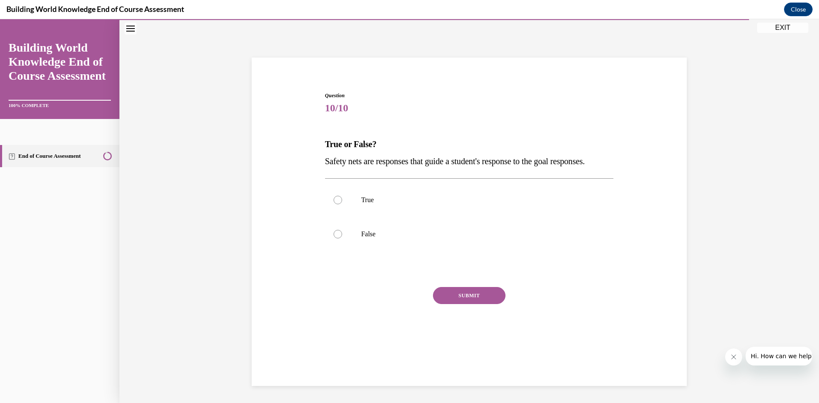
scroll to position [27, 0]
click at [336, 204] on div at bounding box center [337, 200] width 9 height 9
click at [336, 204] on input "True" at bounding box center [337, 200] width 9 height 9
radio input "true"
click at [455, 304] on button "SUBMIT" at bounding box center [469, 295] width 72 height 17
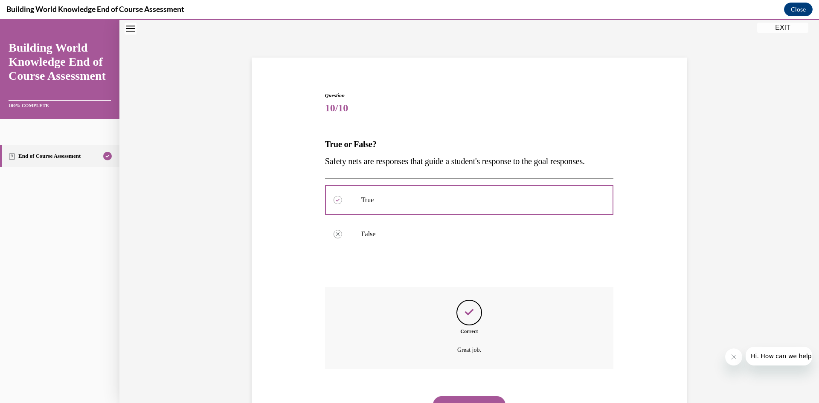
scroll to position [84, 0]
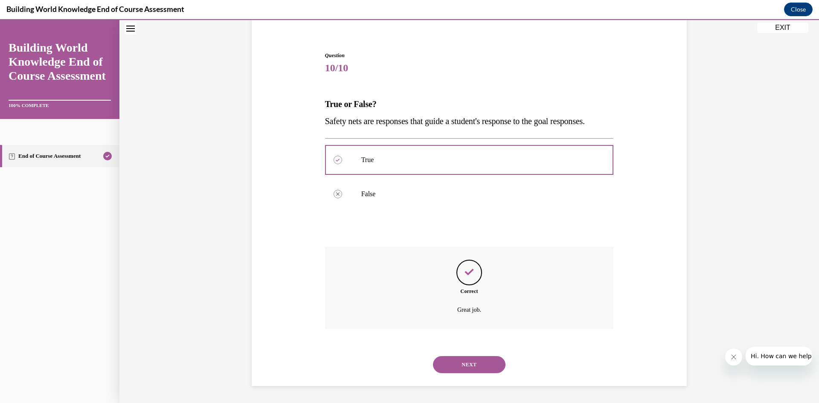
click at [481, 361] on button "NEXT" at bounding box center [469, 364] width 72 height 17
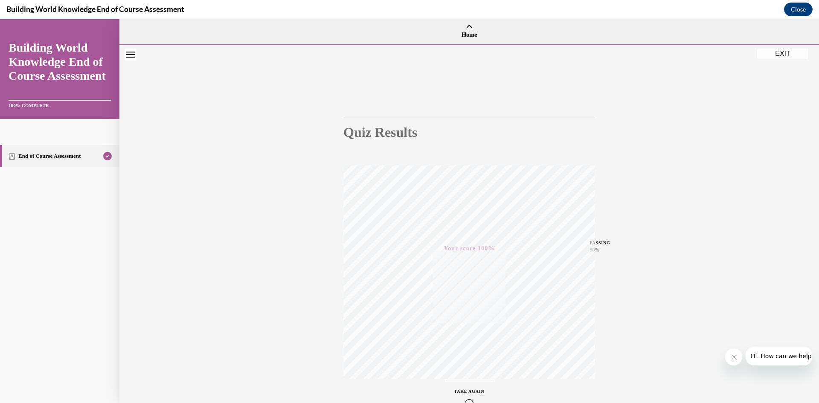
scroll to position [0, 0]
click at [775, 55] on button "EXIT" at bounding box center [782, 54] width 51 height 10
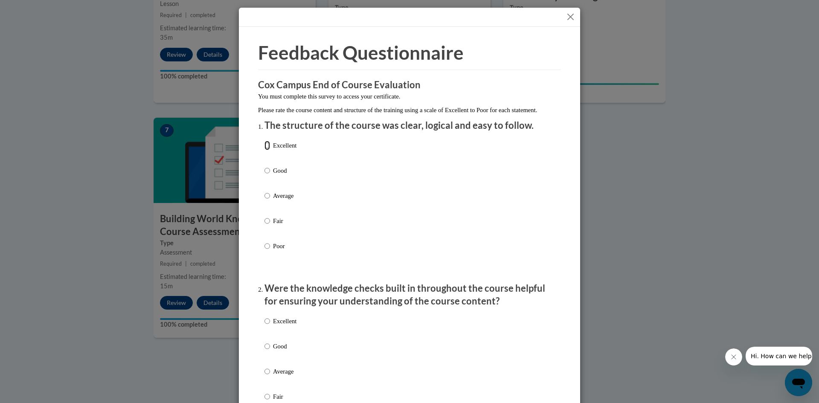
click at [265, 150] on input "Excellent" at bounding box center [267, 145] width 6 height 9
radio input "true"
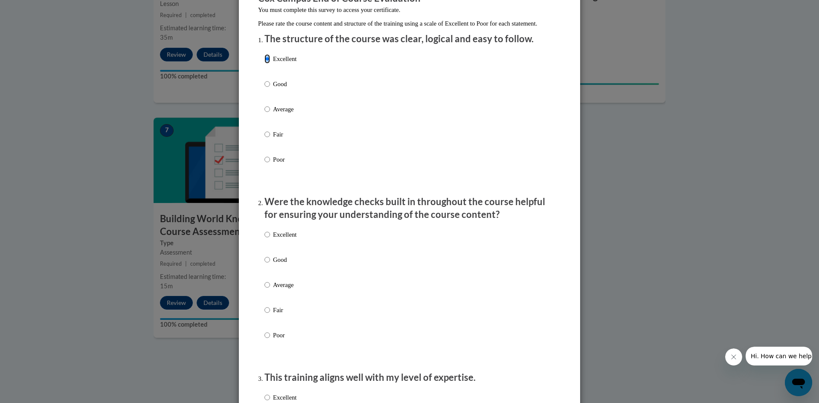
scroll to position [128, 0]
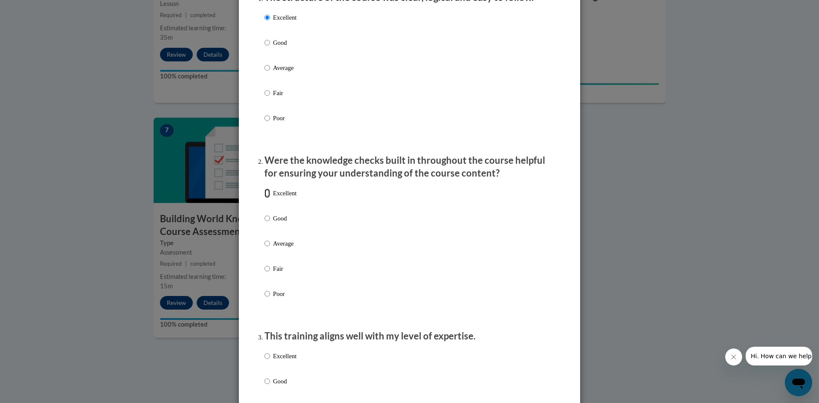
click at [264, 198] on input "Excellent" at bounding box center [267, 192] width 6 height 9
radio input "true"
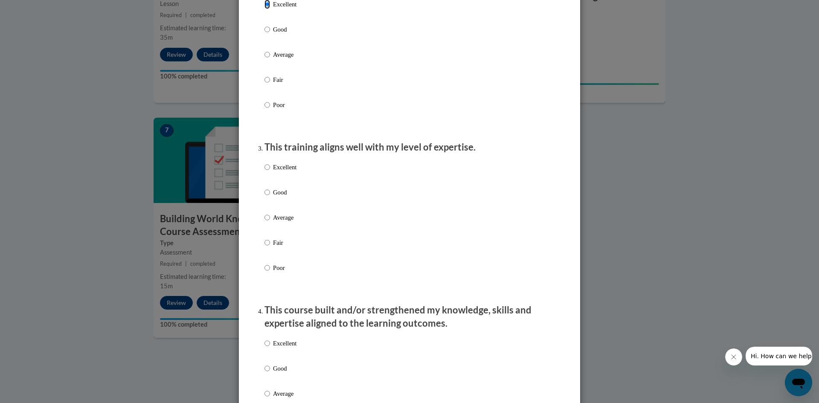
scroll to position [341, 0]
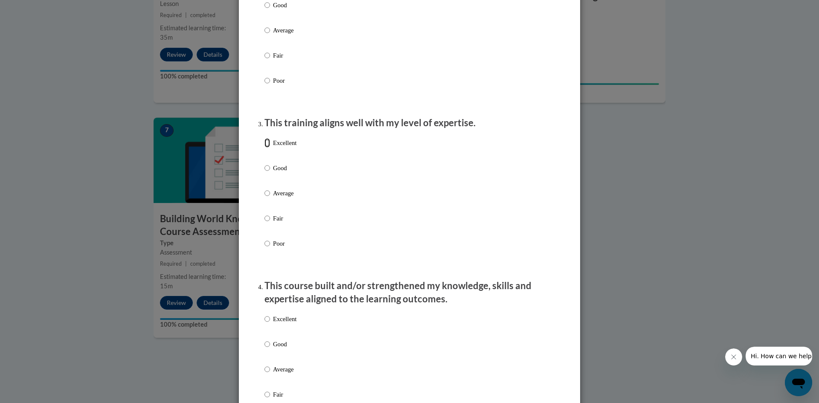
click at [264, 148] on input "Excellent" at bounding box center [267, 142] width 6 height 9
radio input "true"
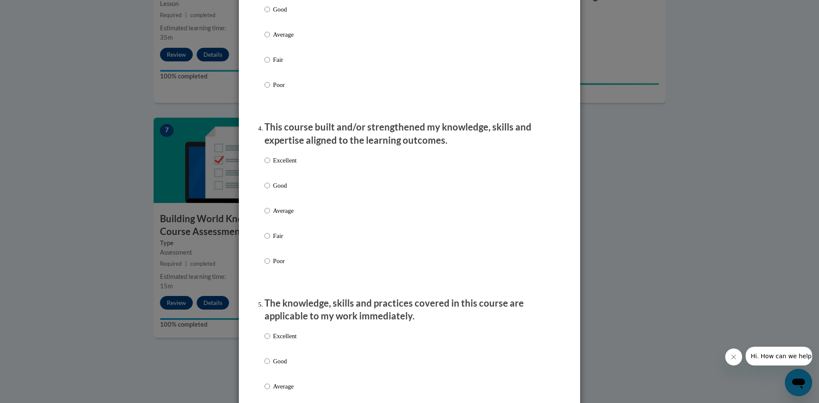
scroll to position [554, 0]
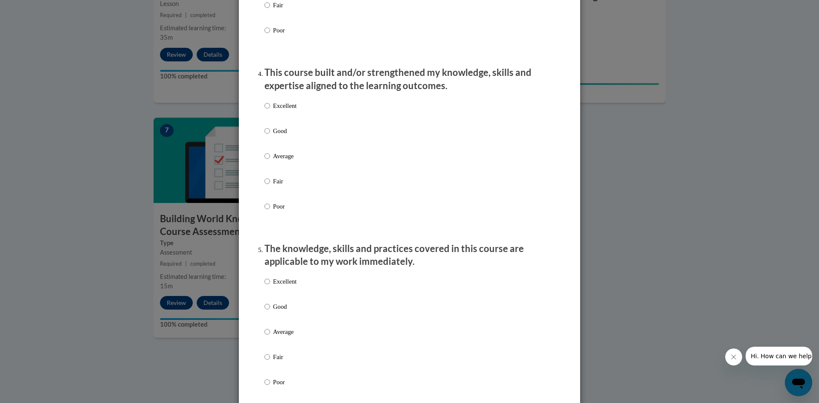
click at [267, 114] on label "Excellent" at bounding box center [280, 112] width 32 height 23
click at [267, 110] on input "Excellent" at bounding box center [267, 105] width 6 height 9
radio input "true"
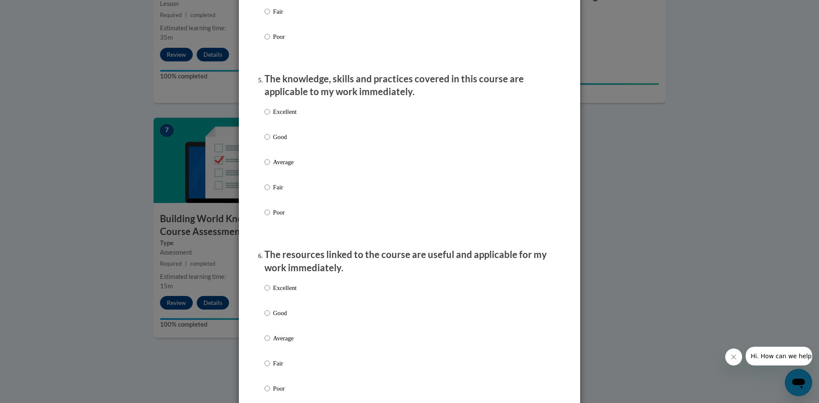
scroll to position [725, 0]
click at [264, 116] on input "Excellent" at bounding box center [267, 110] width 6 height 9
radio input "true"
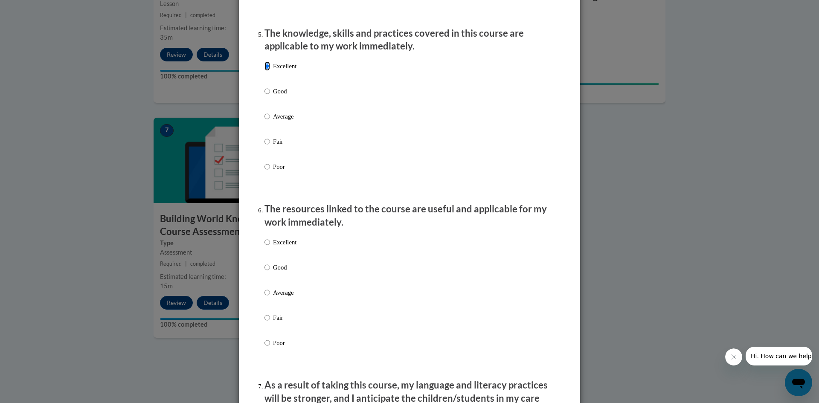
scroll to position [895, 0]
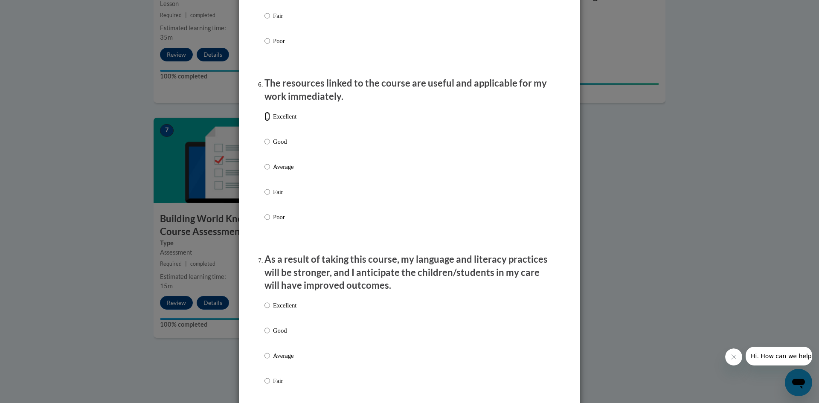
click at [266, 121] on input "Excellent" at bounding box center [267, 116] width 6 height 9
radio input "true"
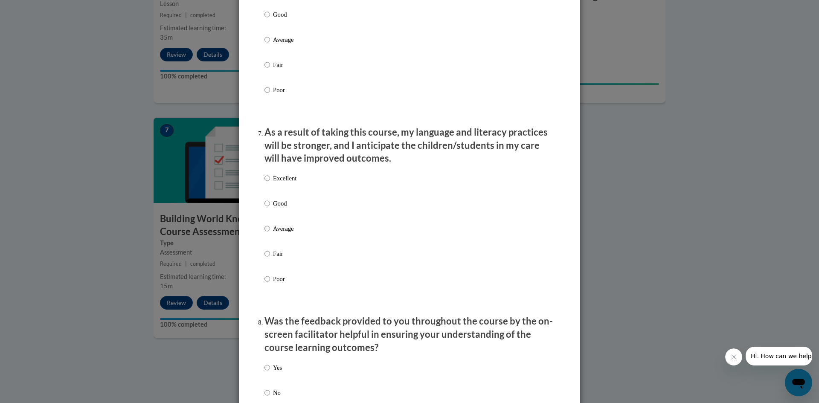
scroll to position [1066, 0]
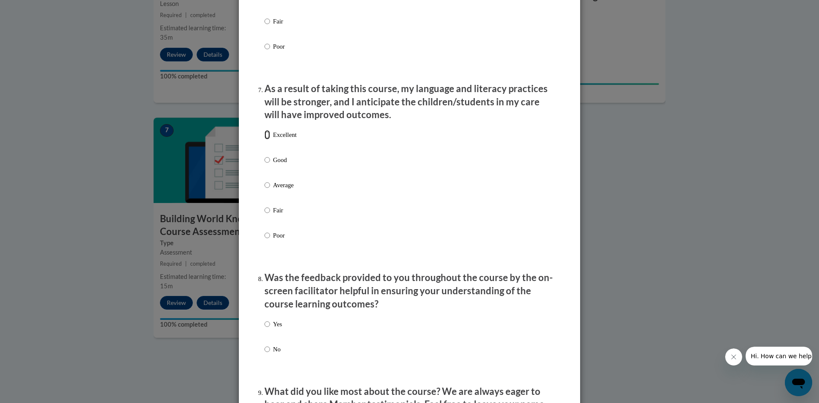
click at [264, 139] on input "Excellent" at bounding box center [267, 134] width 6 height 9
radio input "true"
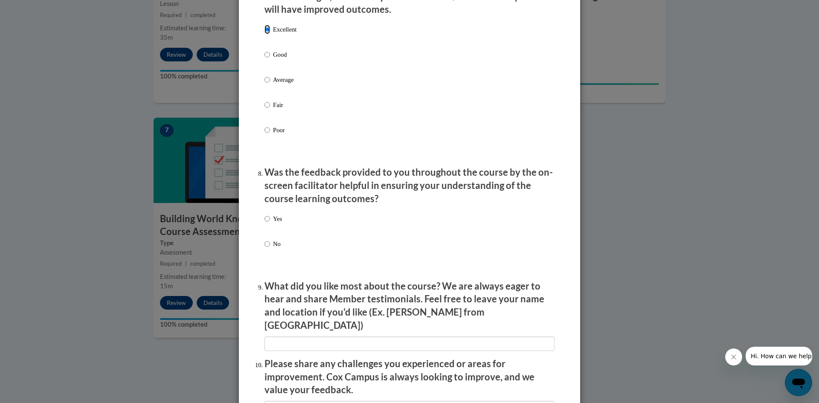
scroll to position [1236, 0]
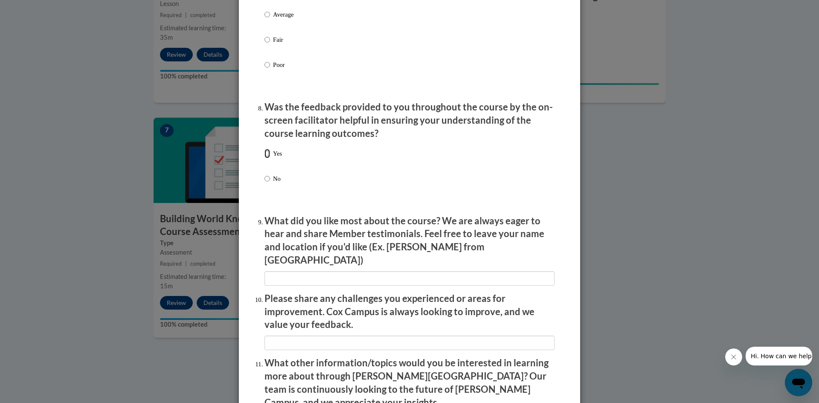
click at [264, 158] on input "Yes" at bounding box center [267, 153] width 6 height 9
radio input "true"
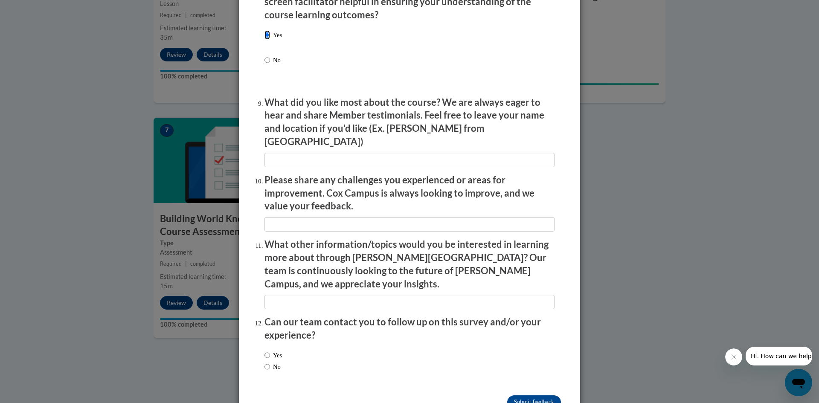
scroll to position [1368, 0]
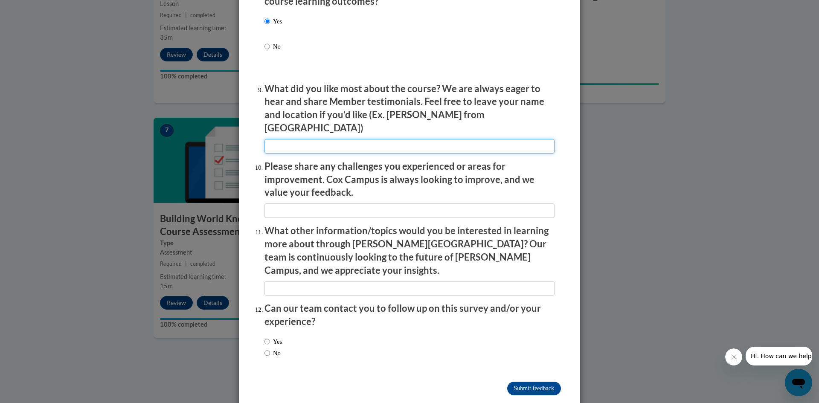
click at [269, 139] on input "textbox" at bounding box center [409, 146] width 290 height 14
type input "everything"
click at [268, 194] on li "Please share any challenges you experienced or areas for improvement. Cox Campu…" at bounding box center [409, 189] width 290 height 58
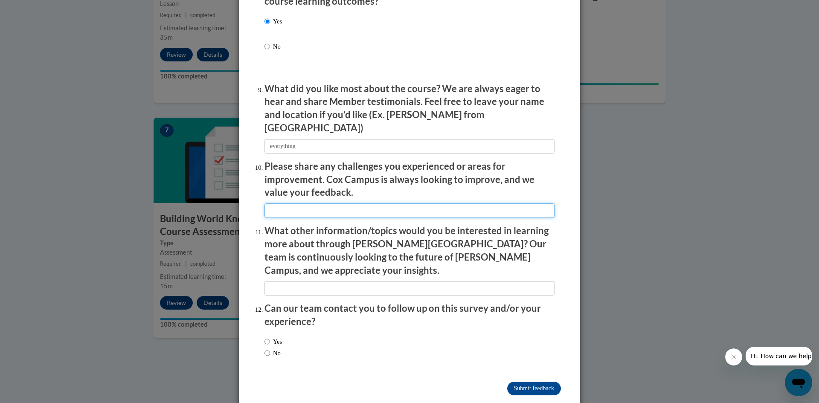
click at [272, 203] on input "textbox" at bounding box center [409, 210] width 290 height 14
type input "none"
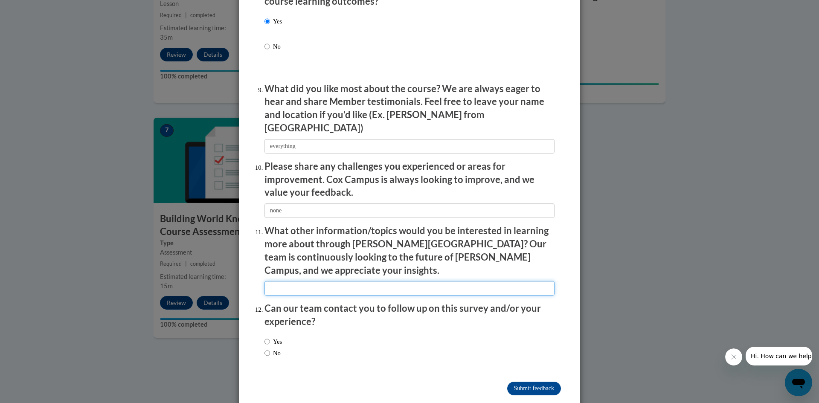
click at [280, 281] on input "textbox" at bounding box center [409, 288] width 290 height 14
type input "useful topics"
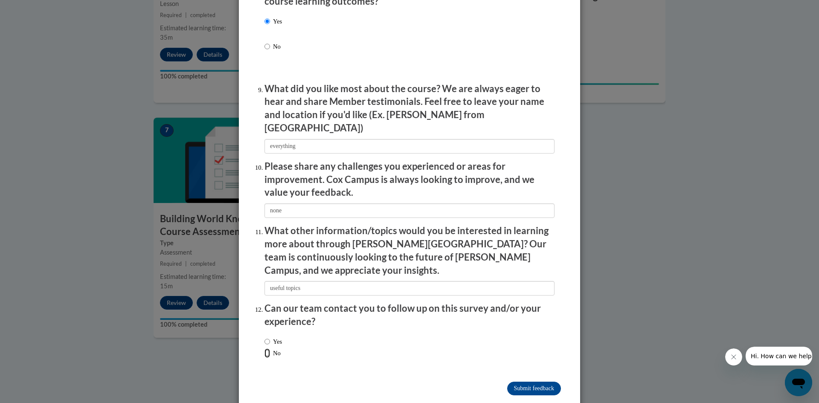
click at [264, 348] on input "No" at bounding box center [267, 352] width 6 height 9
radio input "true"
click at [529, 382] on input "Submit feedback" at bounding box center [534, 389] width 54 height 14
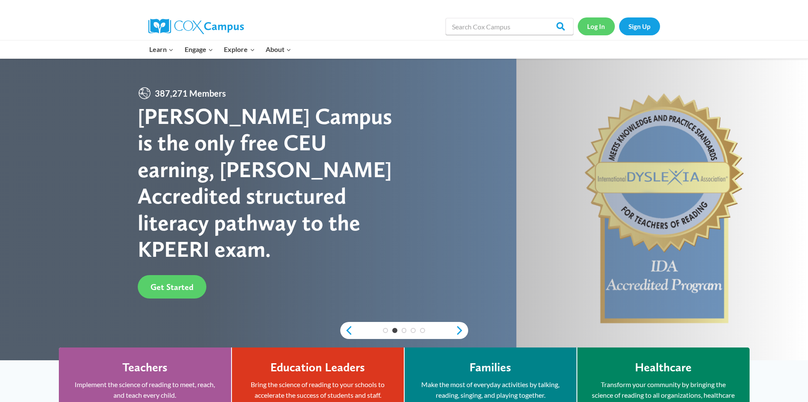
click at [600, 27] on link "Log In" at bounding box center [596, 25] width 37 height 17
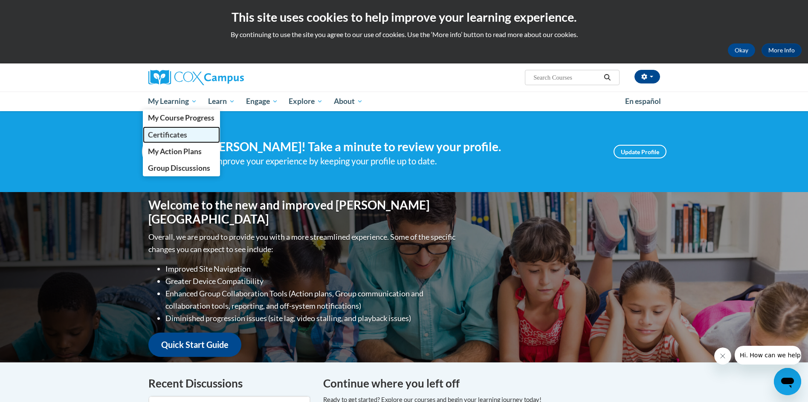
click at [176, 135] on span "Certificates" at bounding box center [167, 134] width 39 height 9
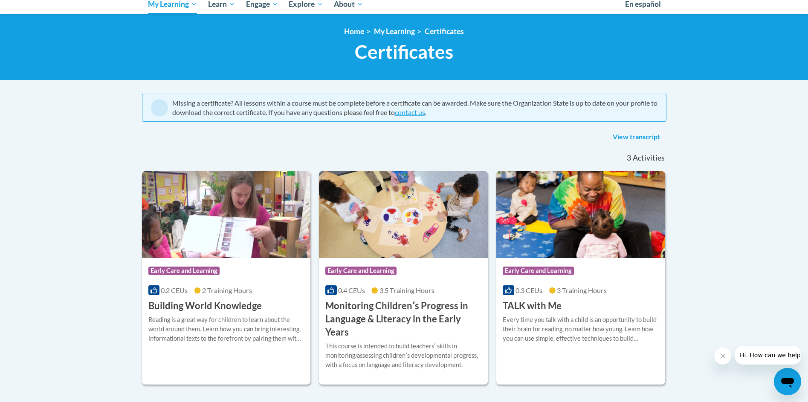
scroll to position [171, 0]
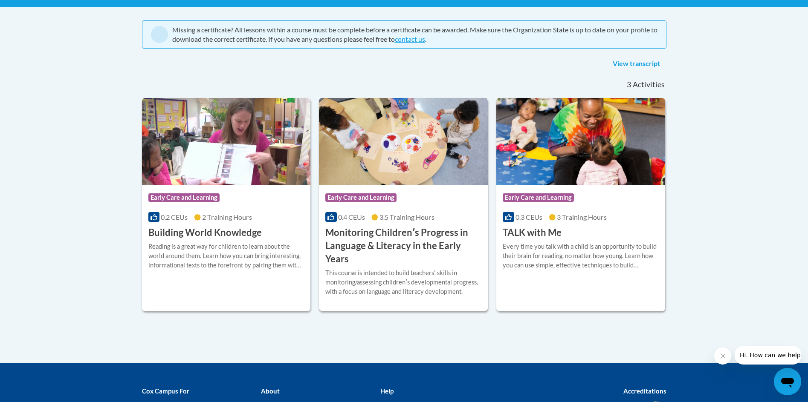
click at [437, 170] on img at bounding box center [403, 141] width 169 height 87
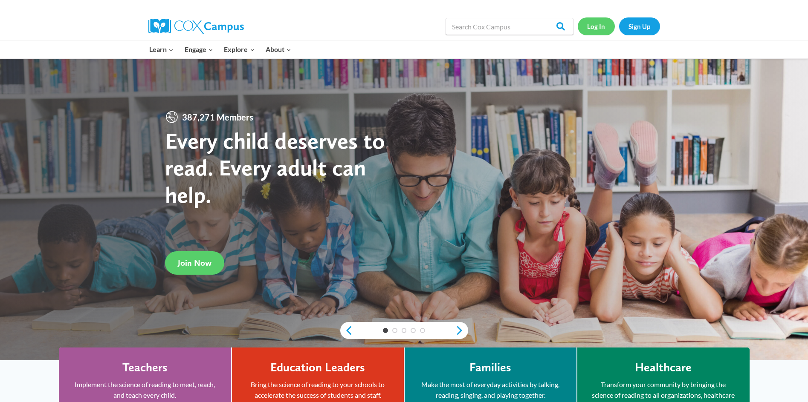
click at [592, 29] on link "Log In" at bounding box center [596, 25] width 37 height 17
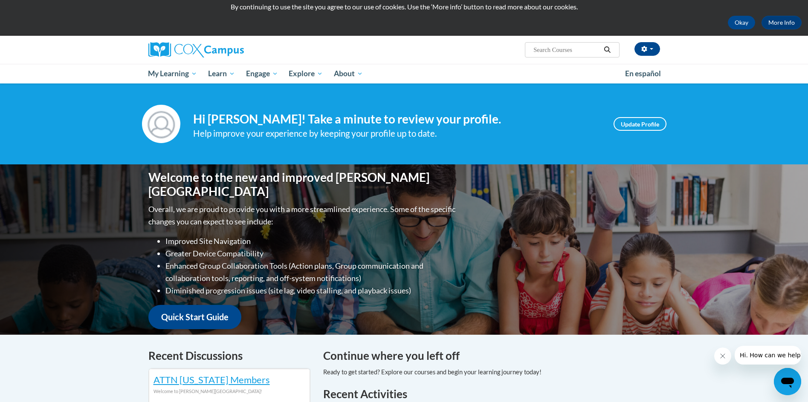
scroll to position [43, 0]
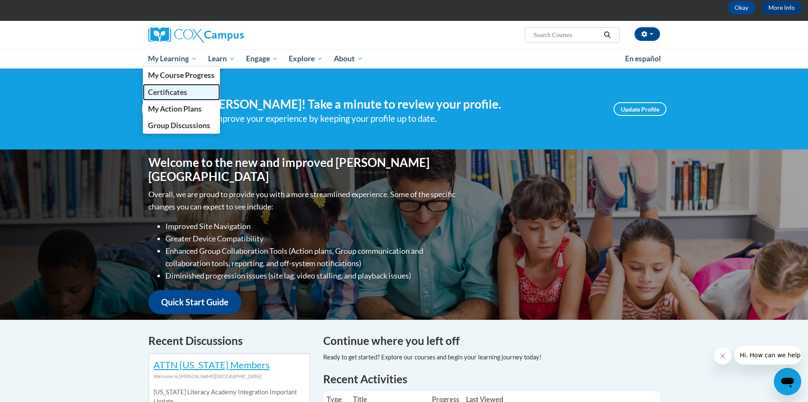
click at [174, 94] on span "Certificates" at bounding box center [167, 92] width 39 height 9
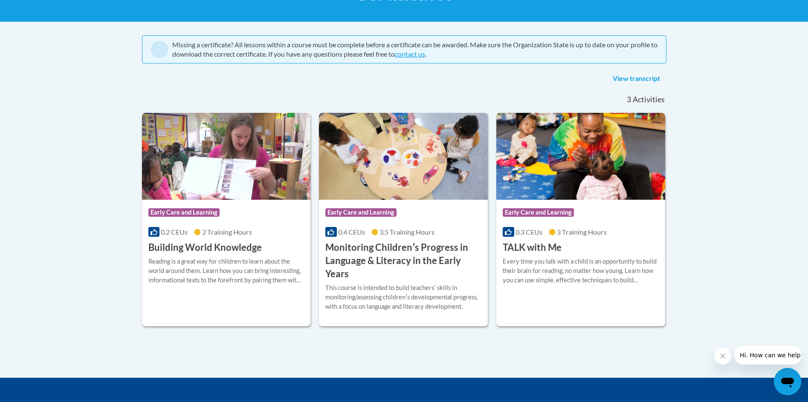
scroll to position [171, 0]
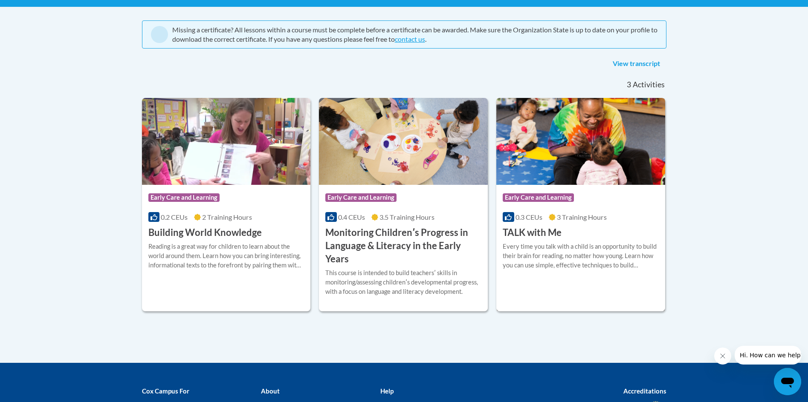
click at [541, 172] on img at bounding box center [580, 141] width 169 height 87
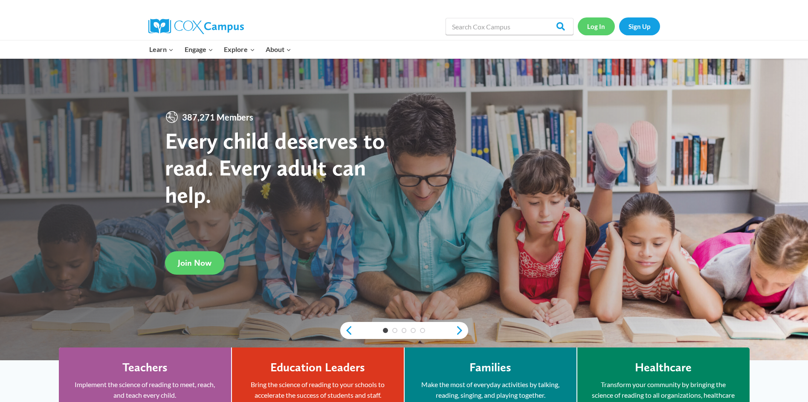
click at [597, 31] on link "Log In" at bounding box center [596, 25] width 37 height 17
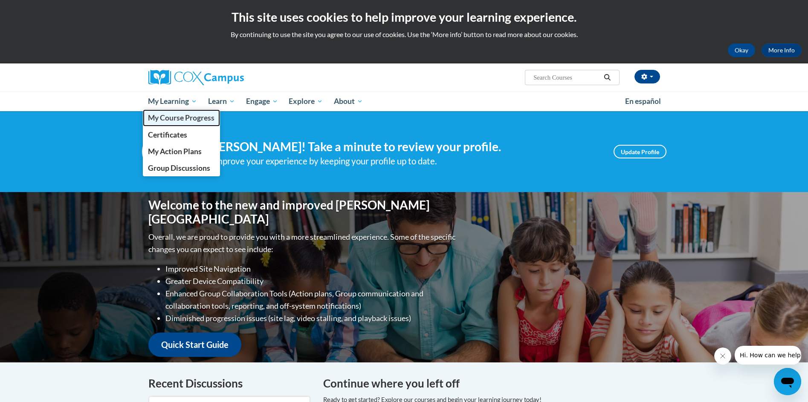
click at [164, 117] on span "My Course Progress" at bounding box center [181, 117] width 67 height 9
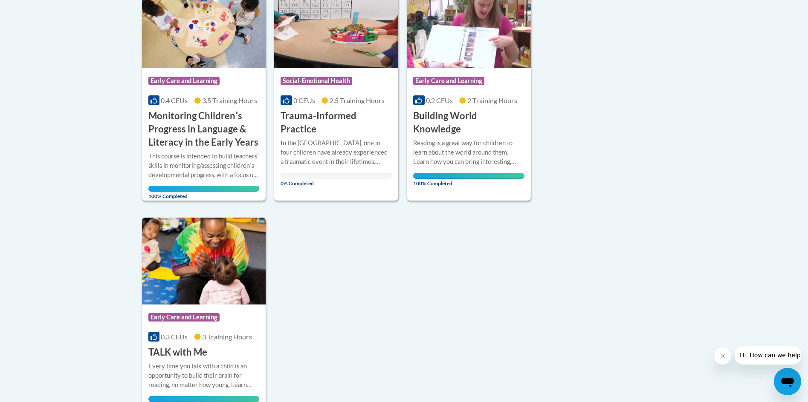
scroll to position [213, 0]
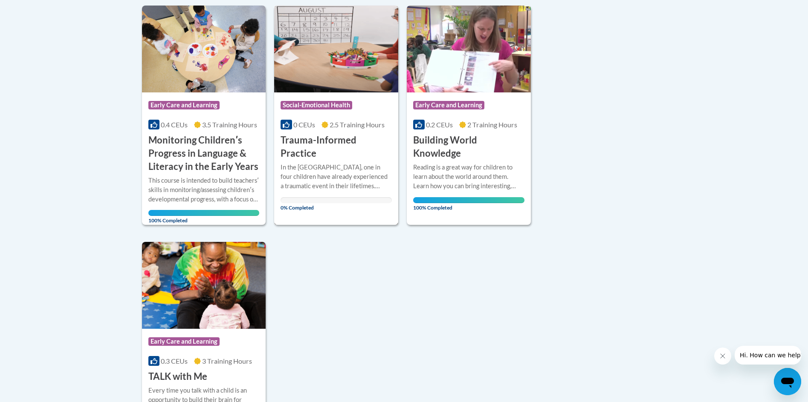
click at [324, 163] on div "In the United States, one in four children have already experienced a traumatic…" at bounding box center [336, 177] width 111 height 28
click at [324, 163] on div "In the [GEOGRAPHIC_DATA], one in four children have already experienced a traum…" at bounding box center [336, 177] width 111 height 28
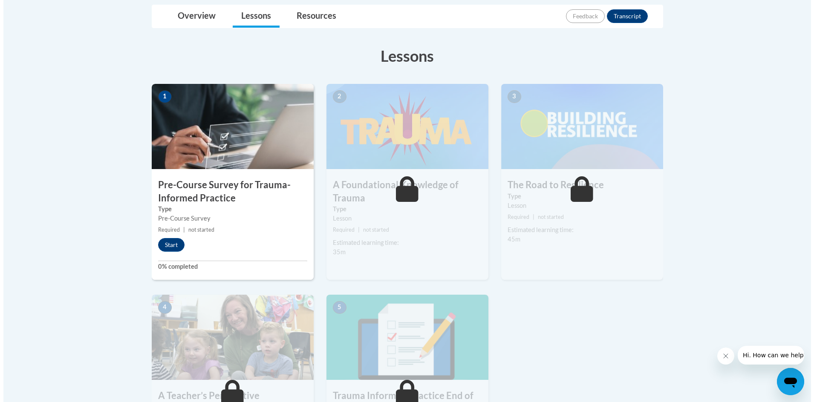
scroll to position [256, 0]
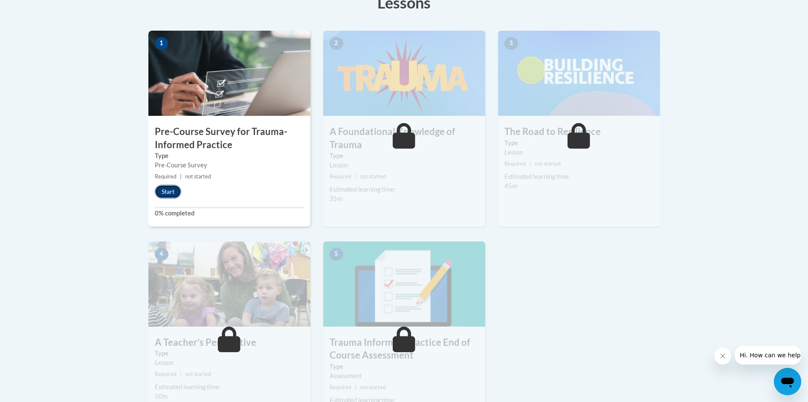
click at [173, 191] on button "Start" at bounding box center [168, 192] width 26 height 14
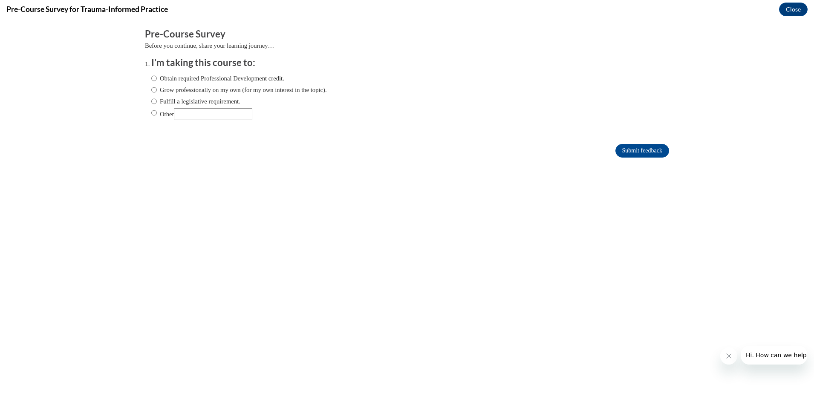
scroll to position [0, 0]
click at [151, 76] on input "Obtain required Professional Development credit." at bounding box center [154, 78] width 6 height 9
radio input "true"
click at [648, 152] on input "Submit feedback" at bounding box center [643, 151] width 54 height 14
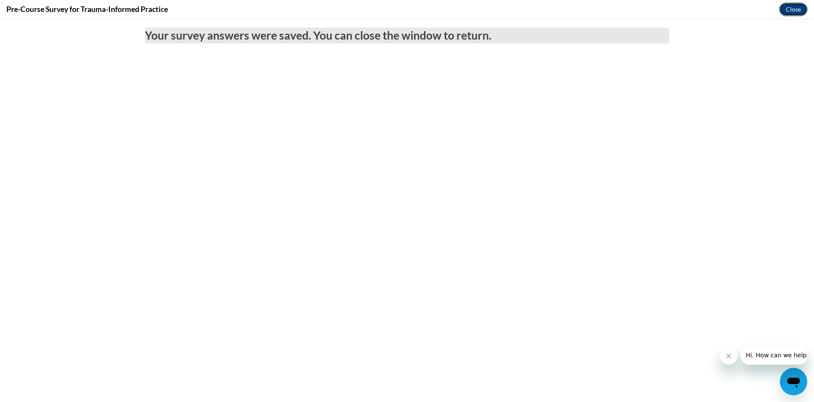
click at [792, 14] on button "Close" at bounding box center [793, 10] width 29 height 14
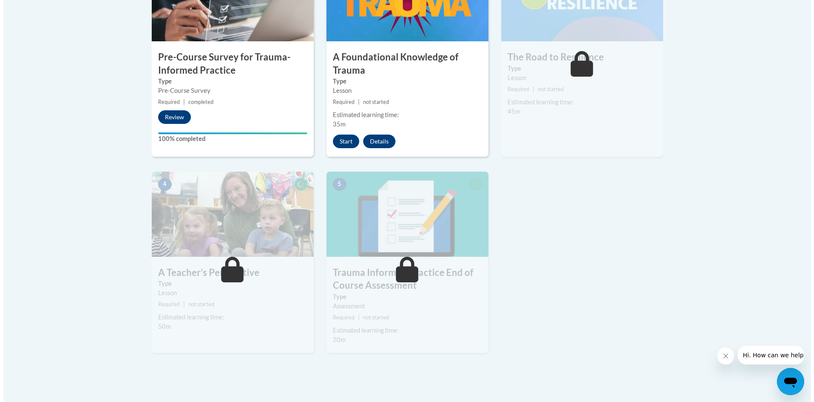
scroll to position [341, 0]
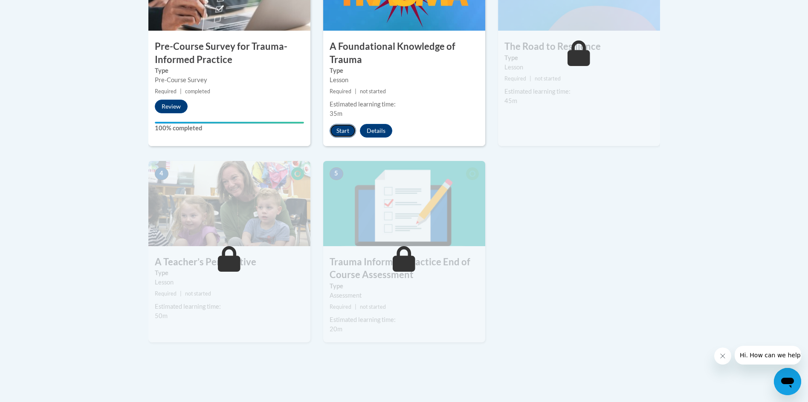
click at [339, 131] on button "Start" at bounding box center [343, 131] width 26 height 14
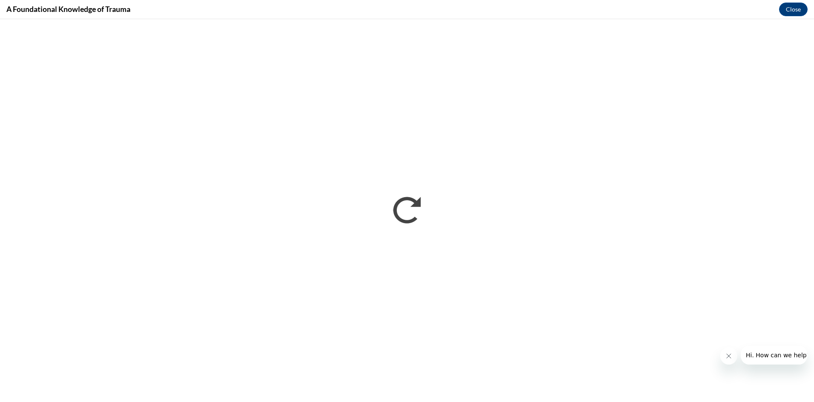
scroll to position [0, 0]
